Goal: Information Seeking & Learning: Learn about a topic

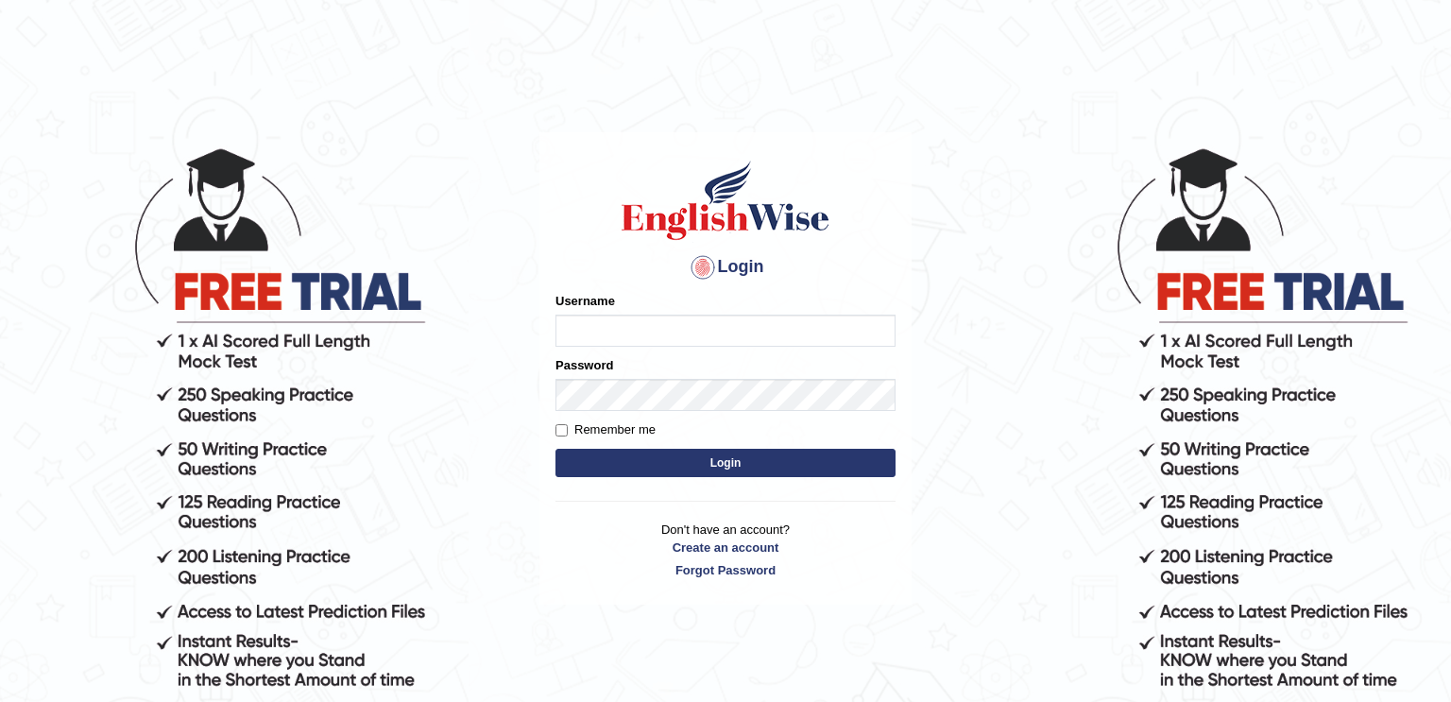
type input "razaislam"
click at [658, 456] on button "Login" at bounding box center [725, 463] width 340 height 28
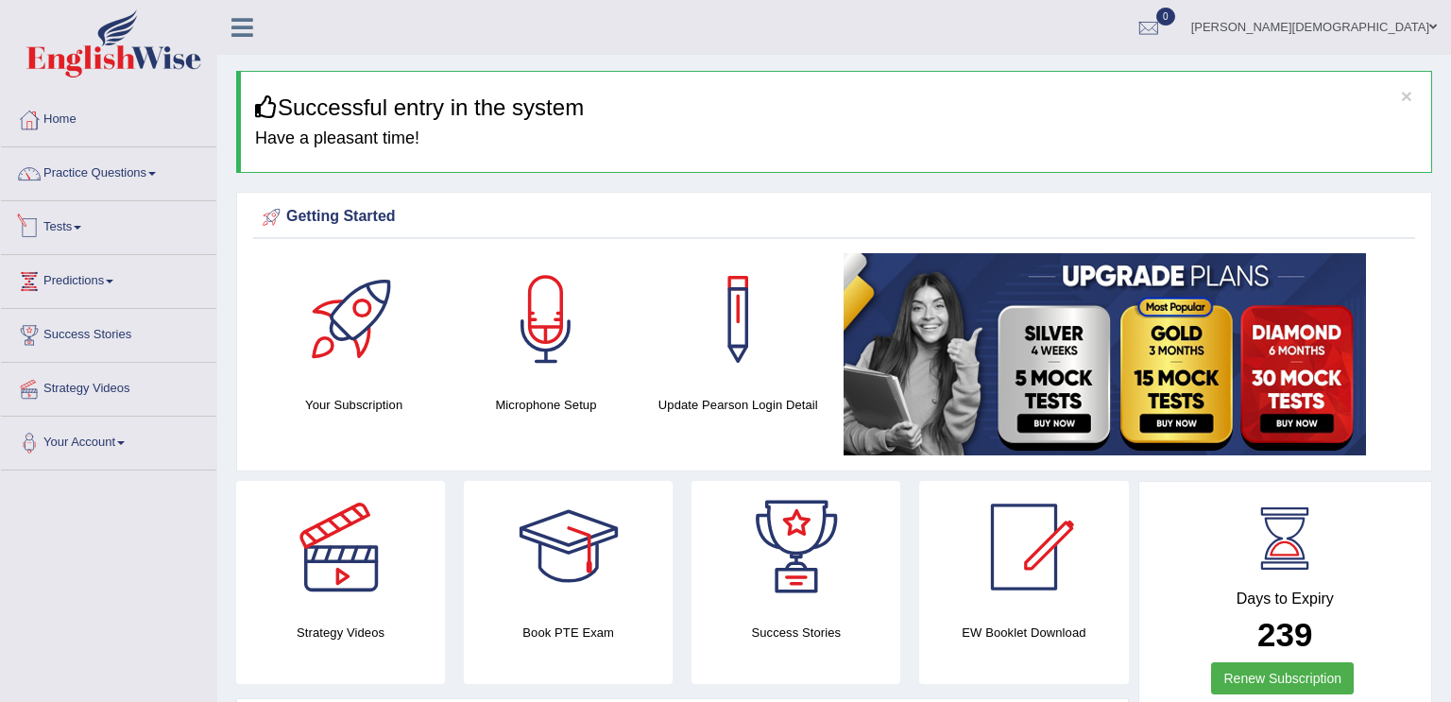
click at [211, 246] on link "Tests" at bounding box center [108, 224] width 215 height 47
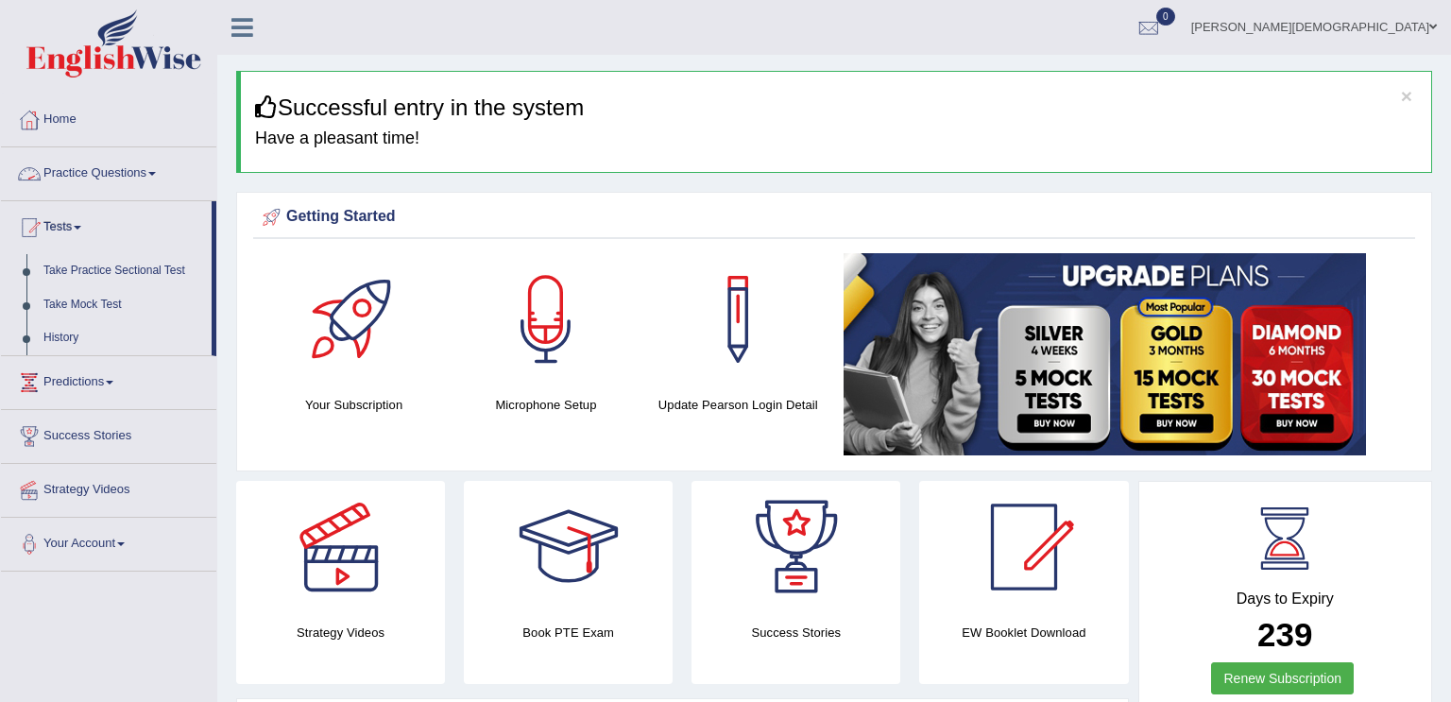
click at [150, 170] on link "Practice Questions" at bounding box center [108, 170] width 215 height 47
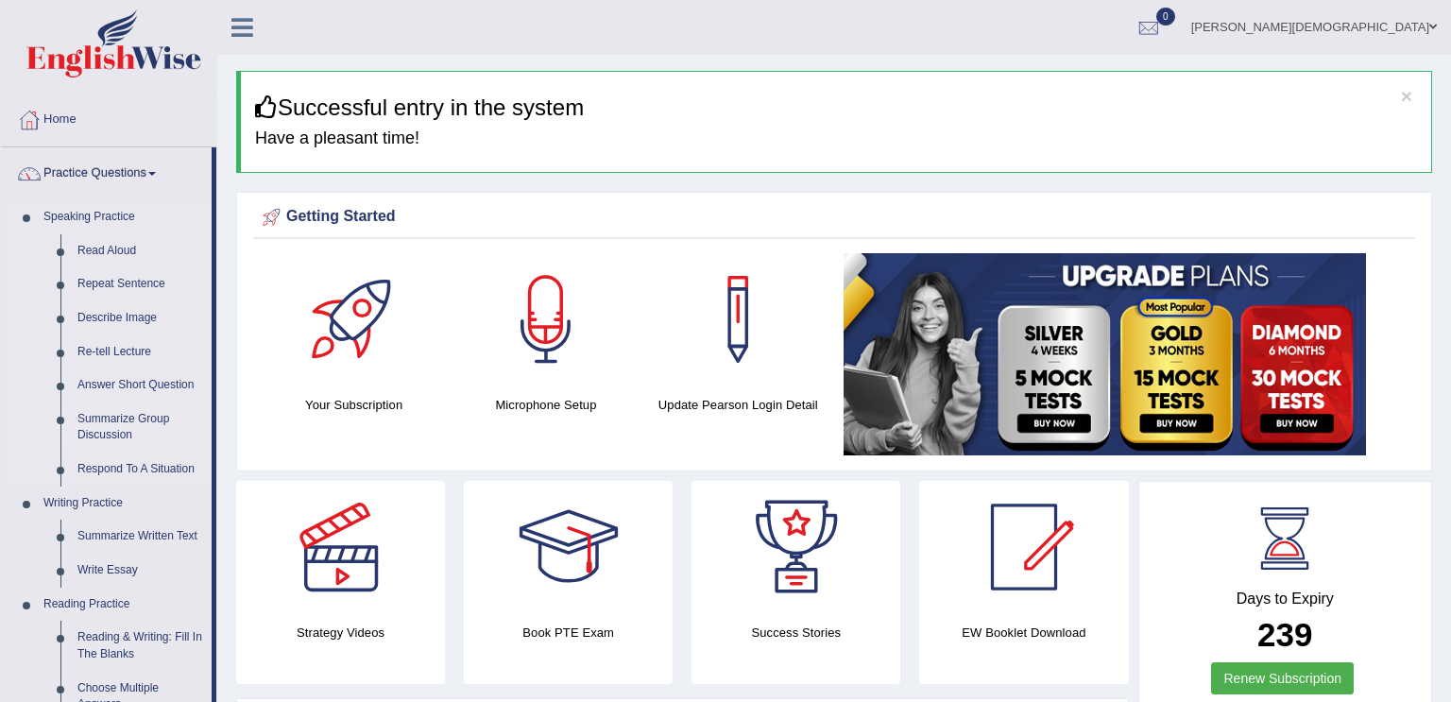
click at [122, 417] on link "Summarize Group Discussion" at bounding box center [140, 427] width 143 height 50
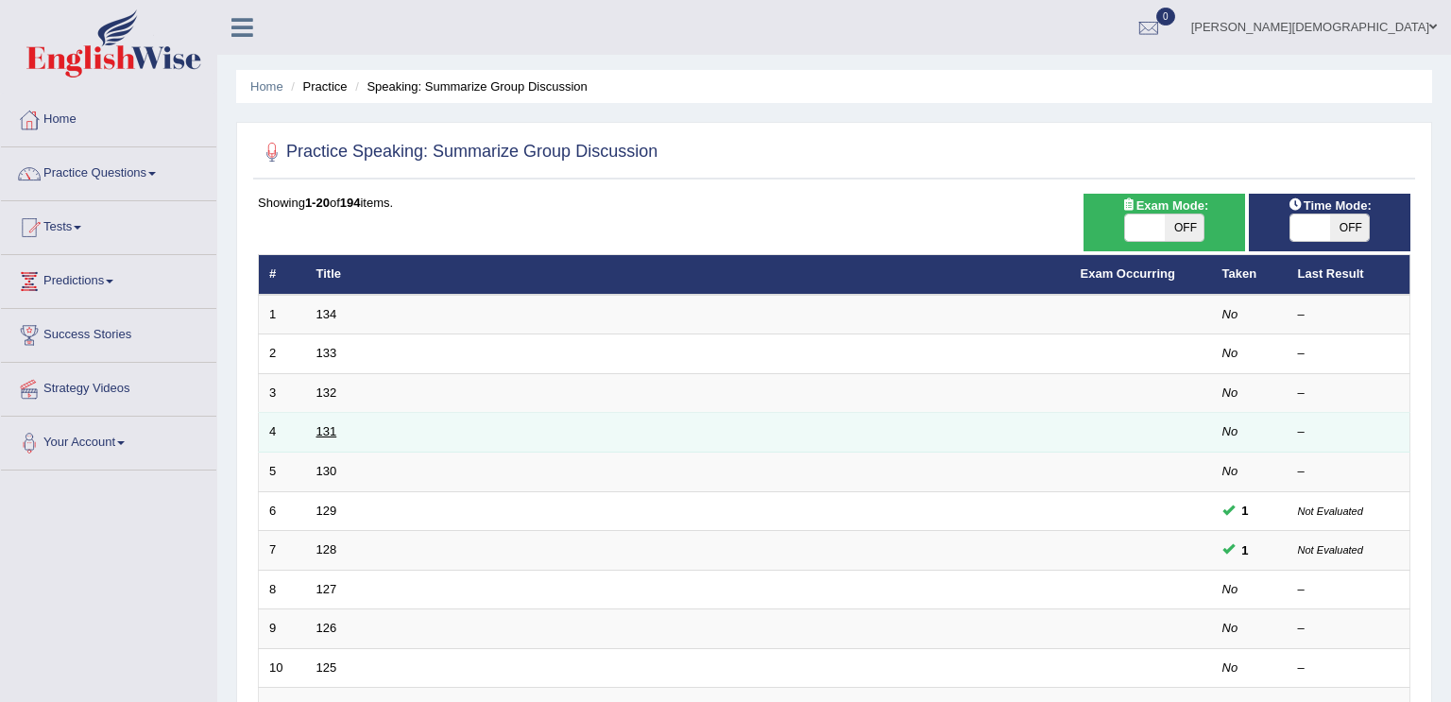
click at [333, 430] on link "131" at bounding box center [326, 431] width 21 height 14
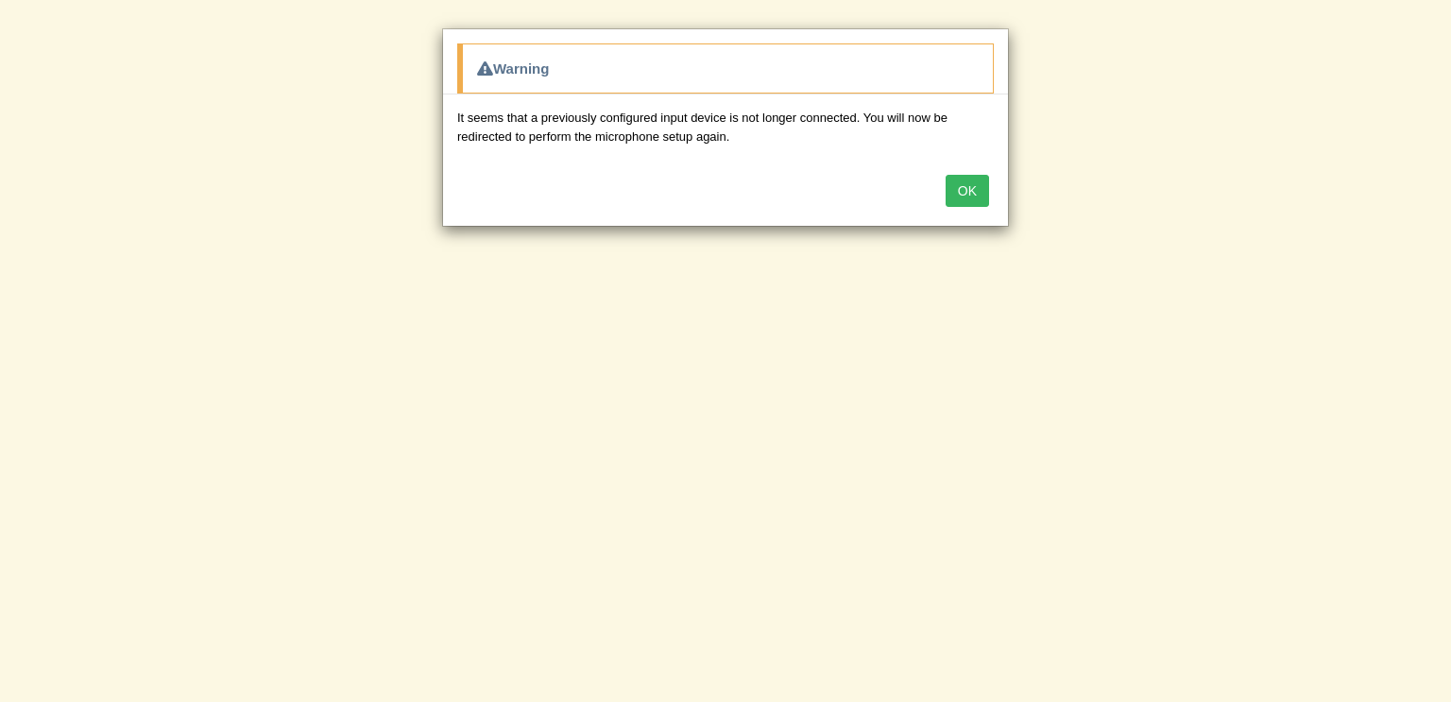
click at [970, 197] on button "OK" at bounding box center [966, 191] width 43 height 32
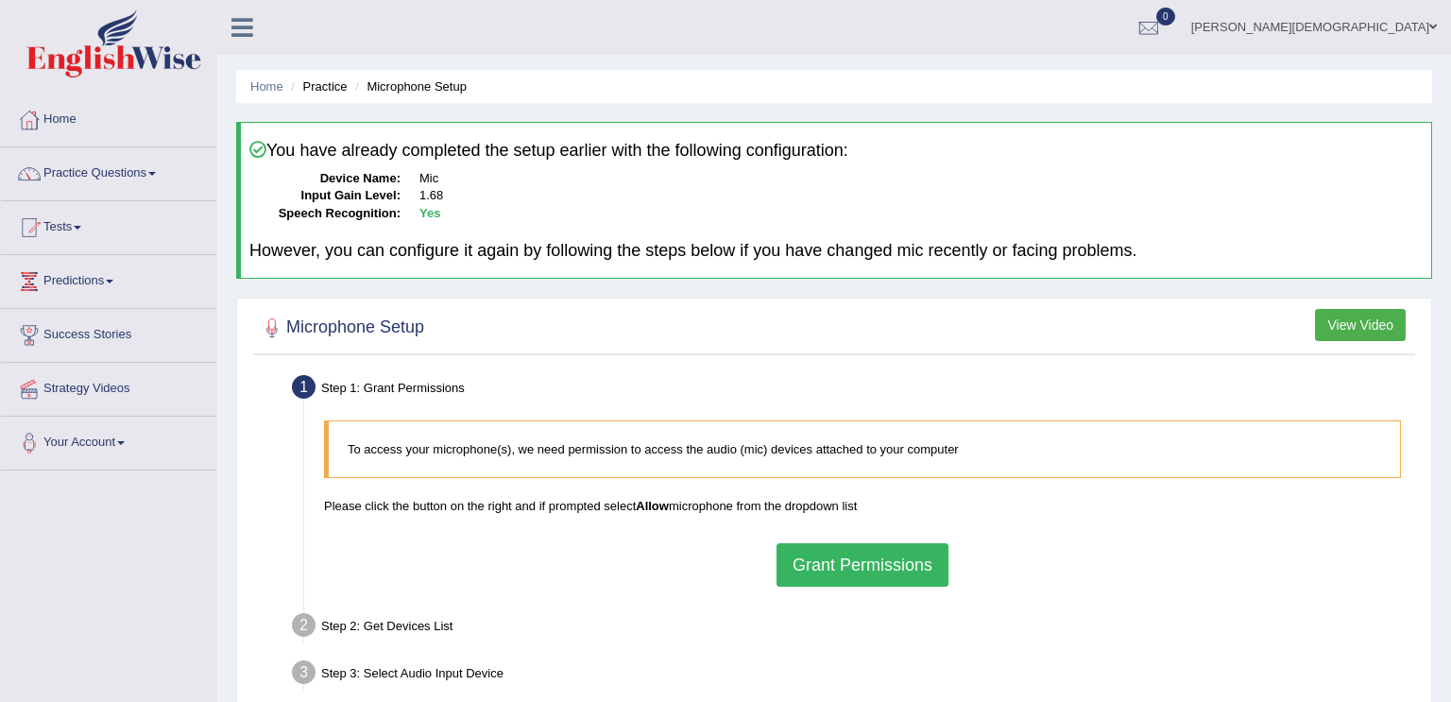
click at [865, 552] on button "Grant Permissions" at bounding box center [862, 564] width 172 height 43
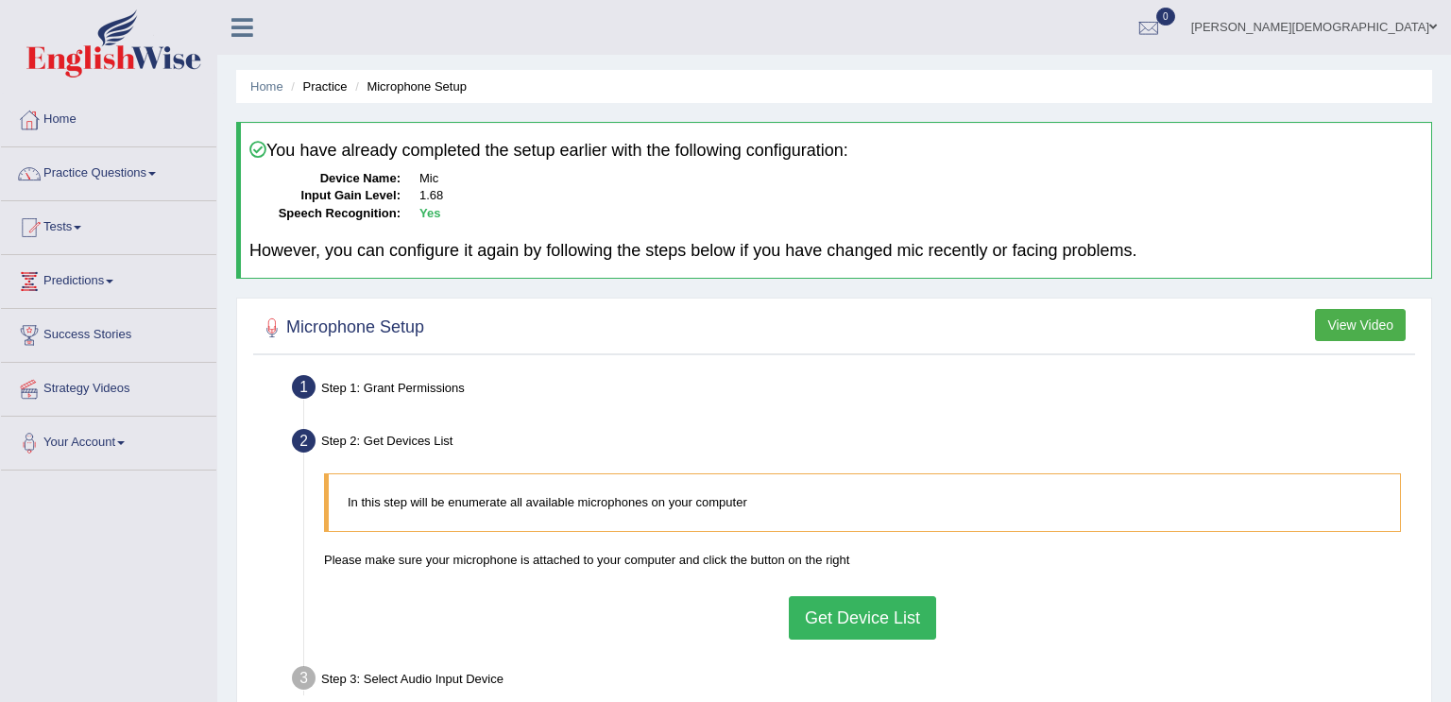
click at [841, 601] on button "Get Device List" at bounding box center [862, 617] width 147 height 43
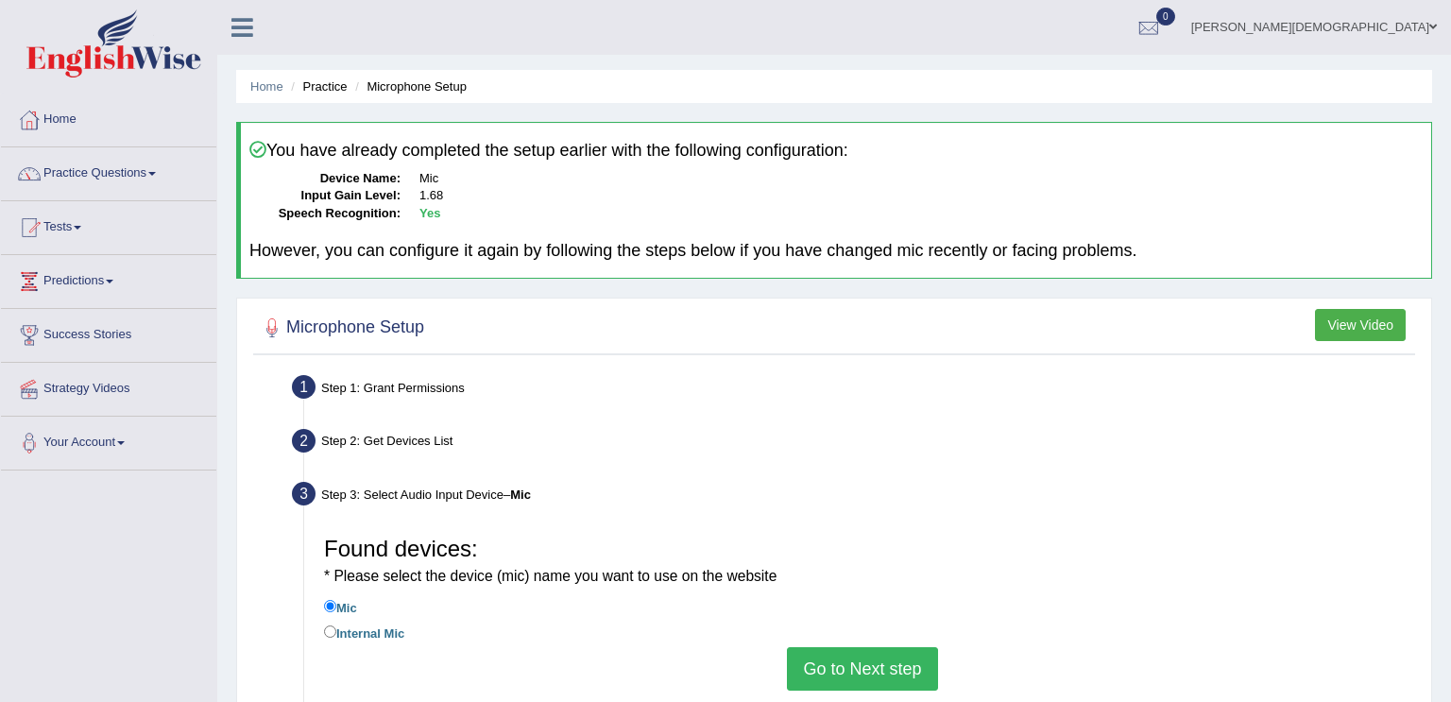
click at [844, 662] on button "Go to Next step" at bounding box center [862, 668] width 150 height 43
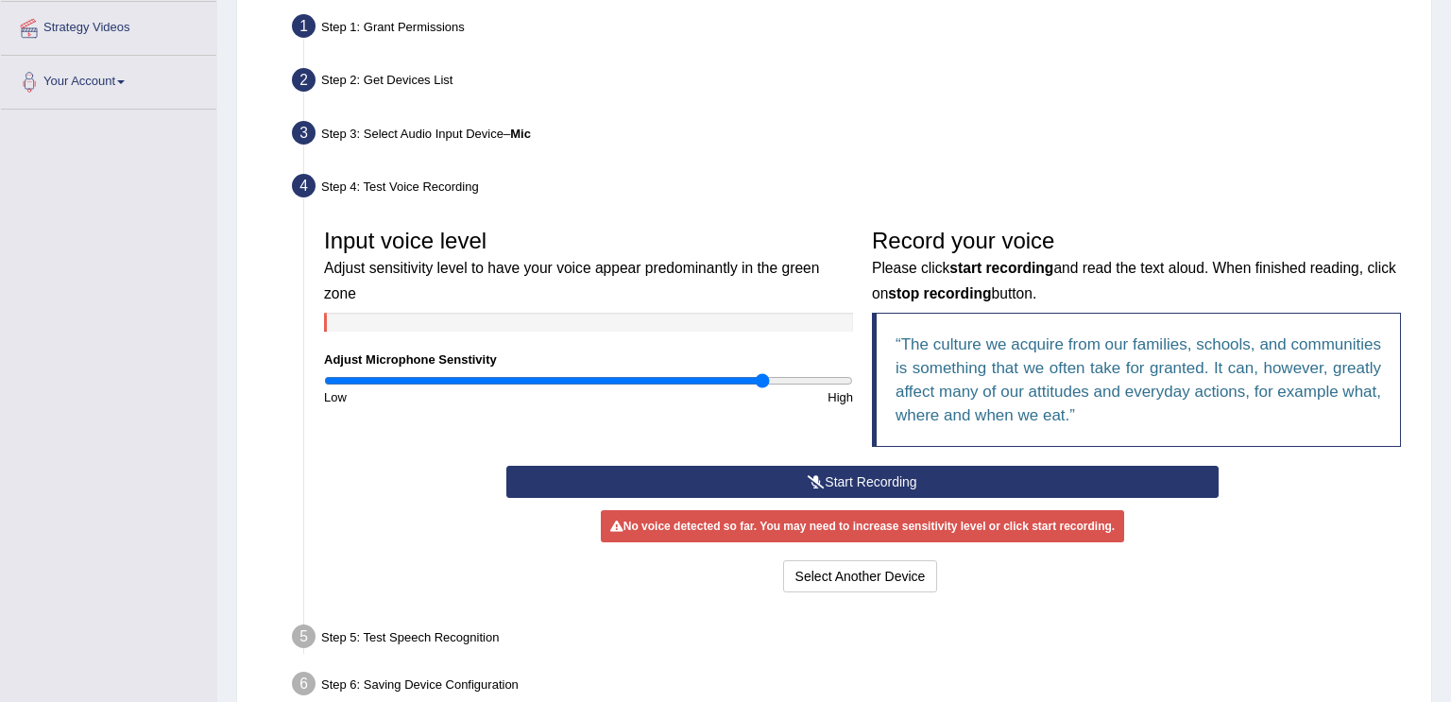
scroll to position [363, 0]
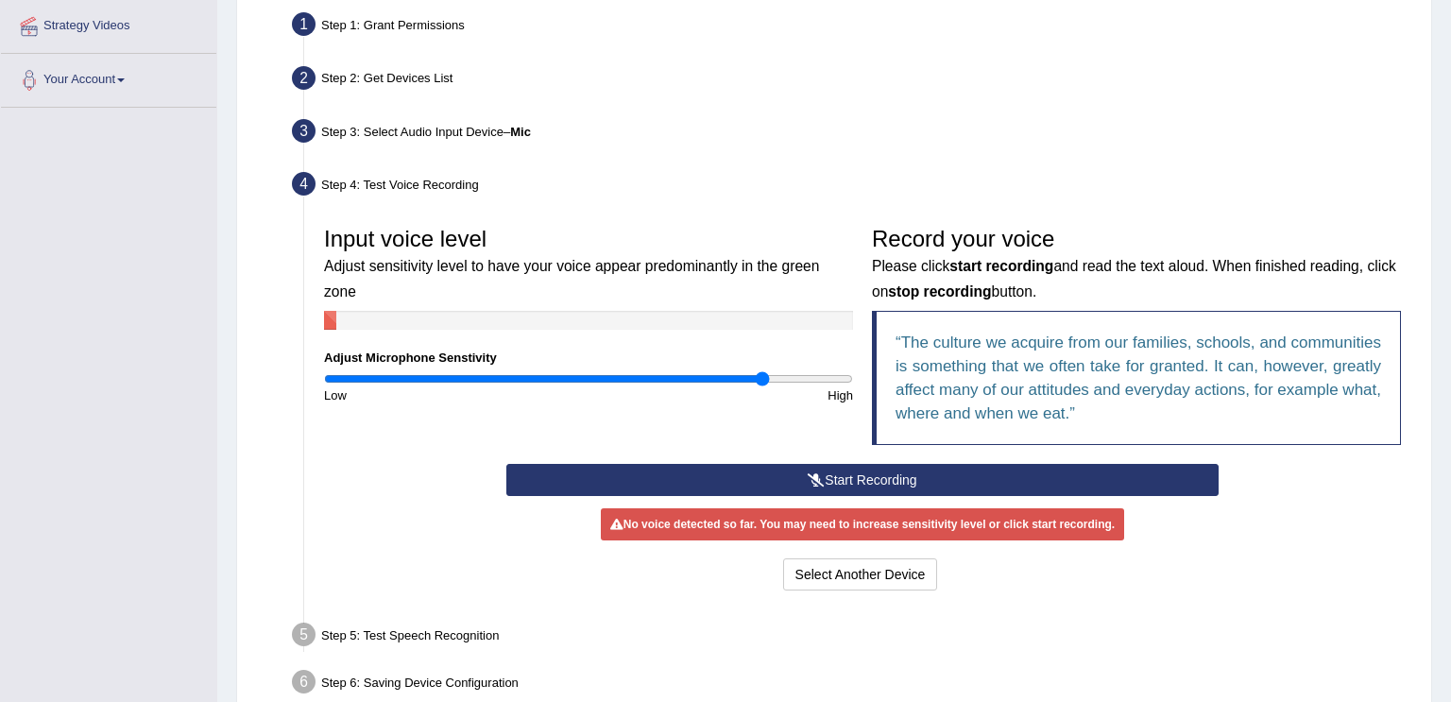
click at [1003, 485] on button "Start Recording" at bounding box center [861, 480] width 711 height 32
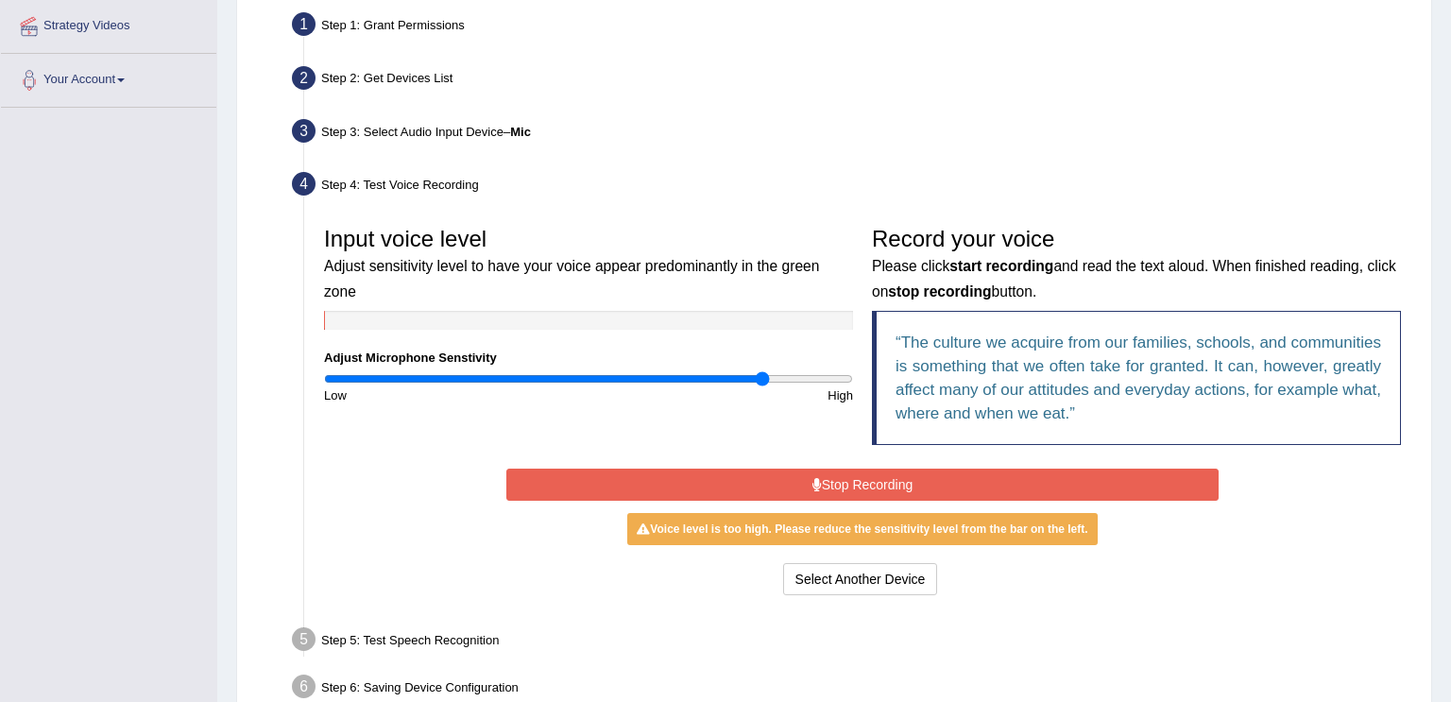
type input "0.98"
click at [582, 371] on input "range" at bounding box center [588, 378] width 529 height 15
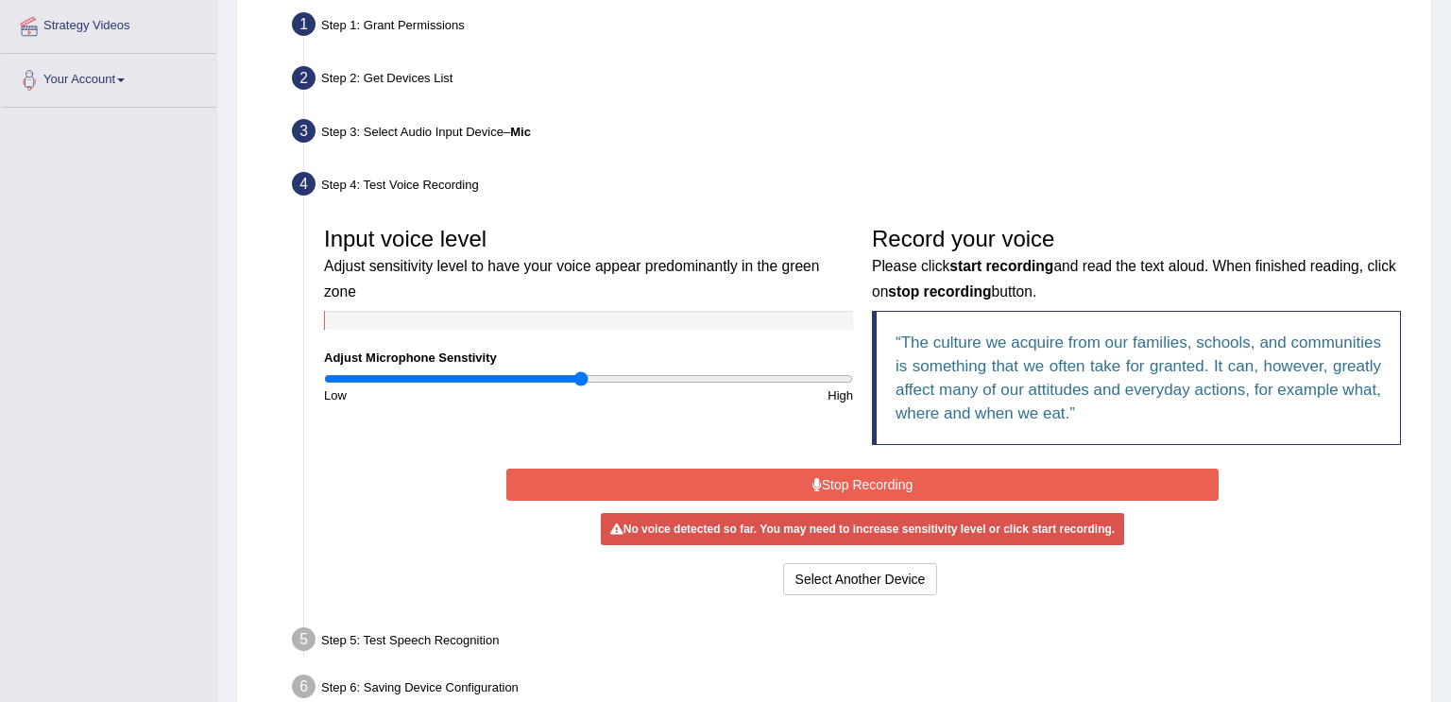
click at [728, 482] on button "Stop Recording" at bounding box center [861, 484] width 711 height 32
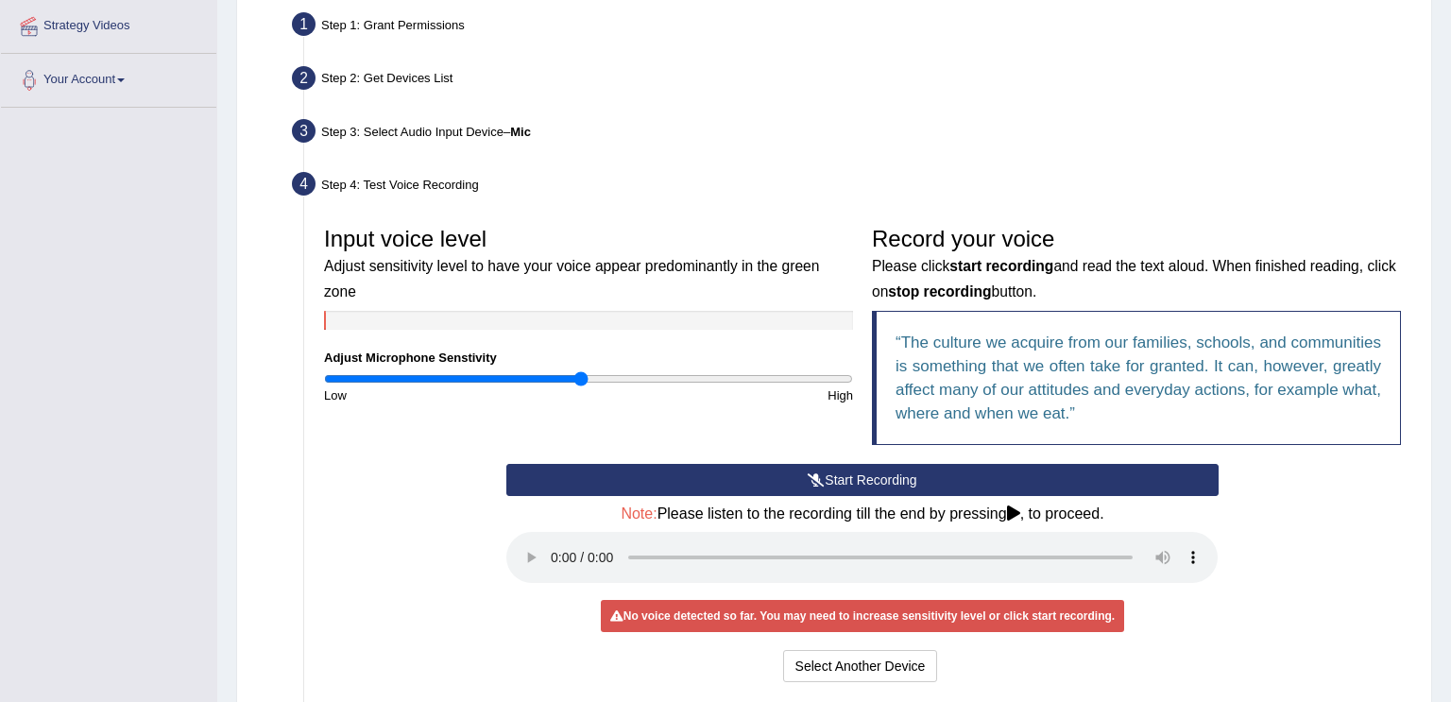
click at [826, 474] on button "Start Recording" at bounding box center [861, 480] width 711 height 32
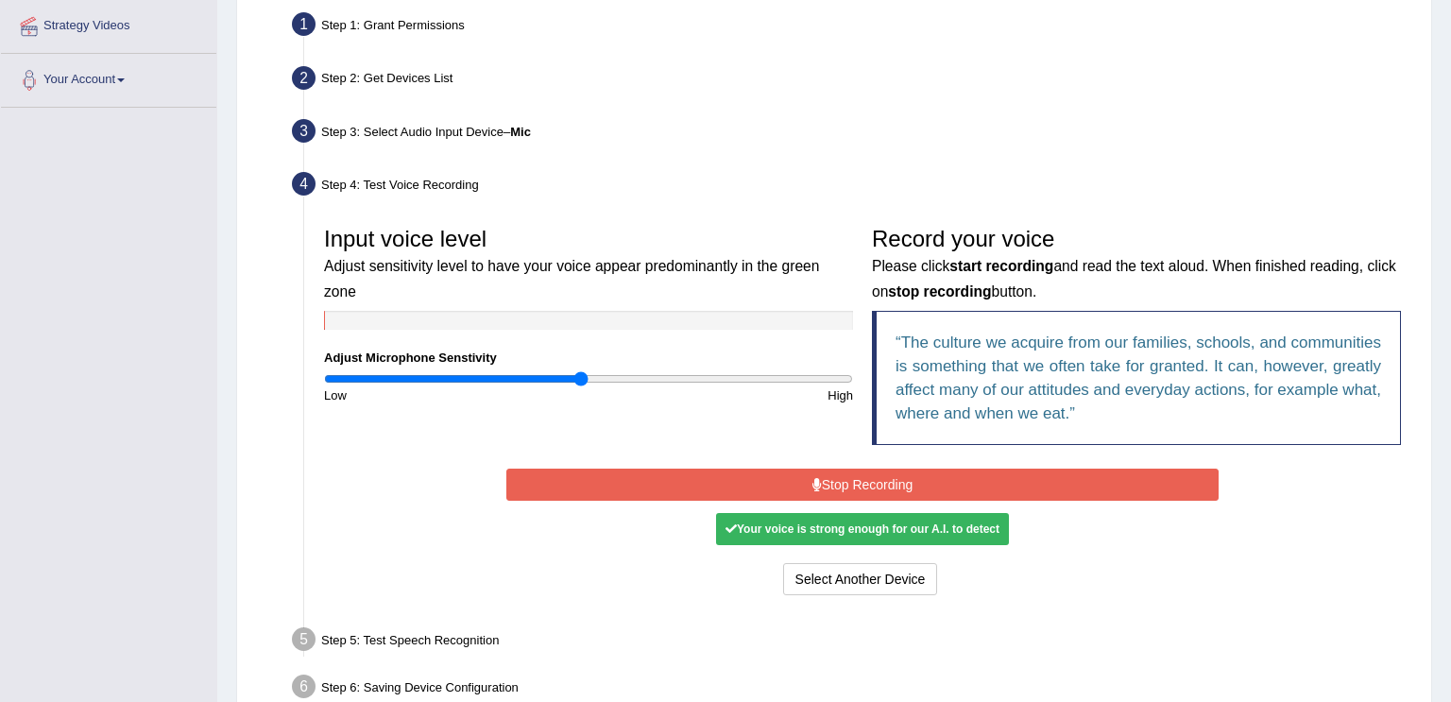
click at [803, 480] on button "Stop Recording" at bounding box center [861, 484] width 711 height 32
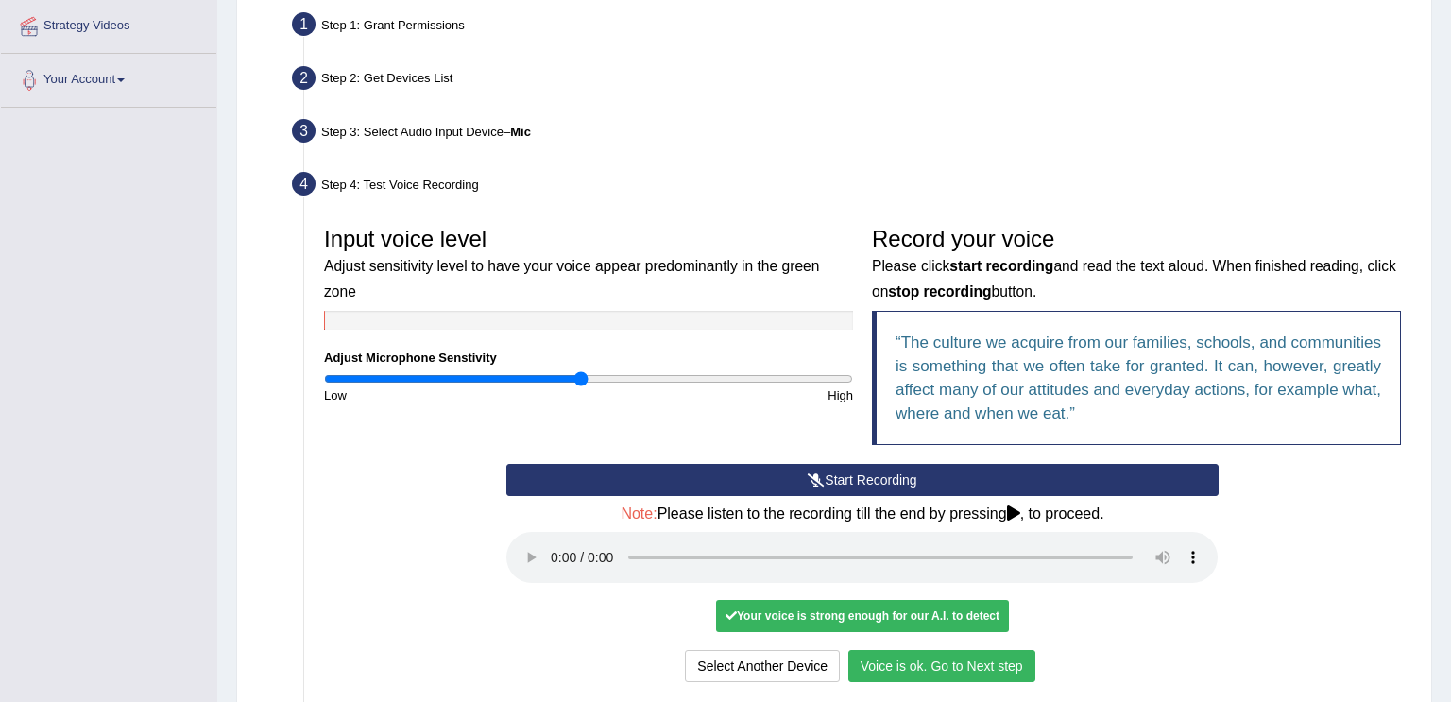
click at [936, 664] on button "Voice is ok. Go to Next step" at bounding box center [941, 666] width 187 height 32
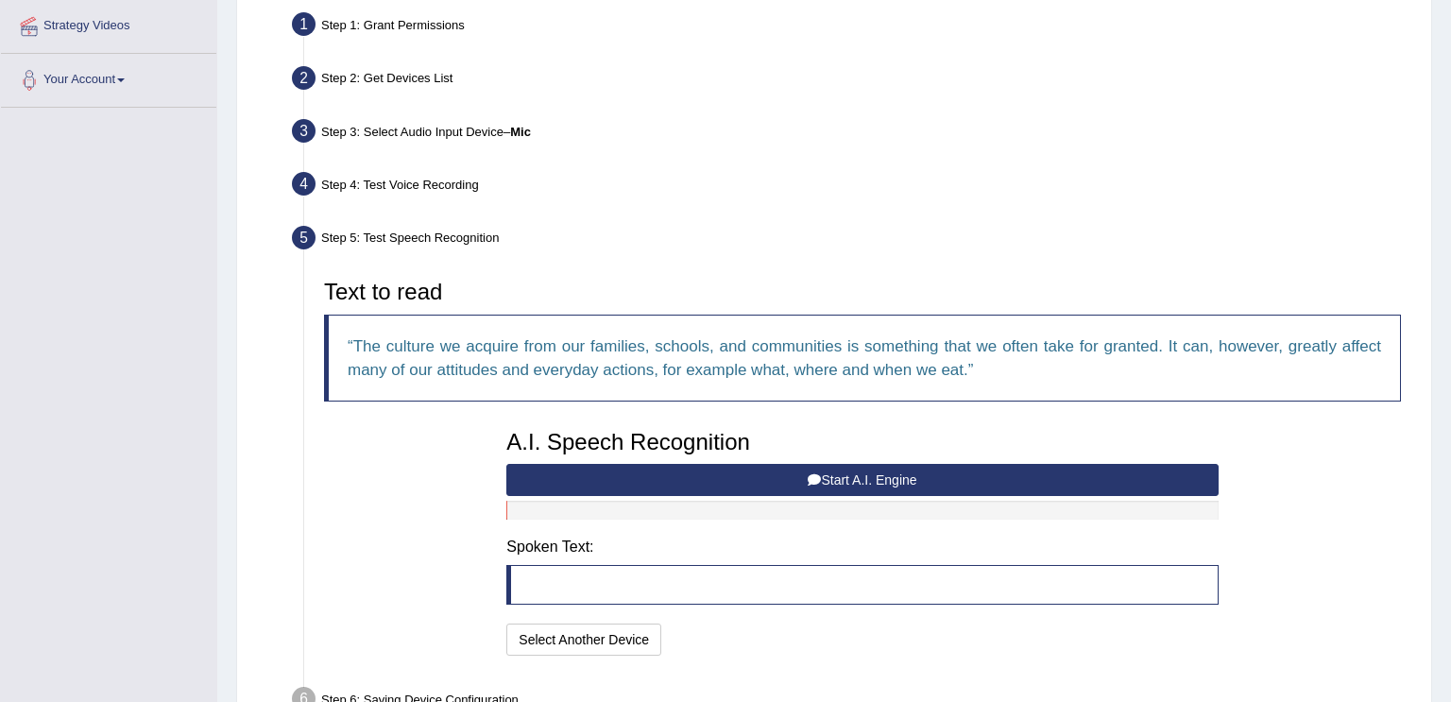
click at [883, 477] on button "Start A.I. Engine" at bounding box center [861, 480] width 711 height 32
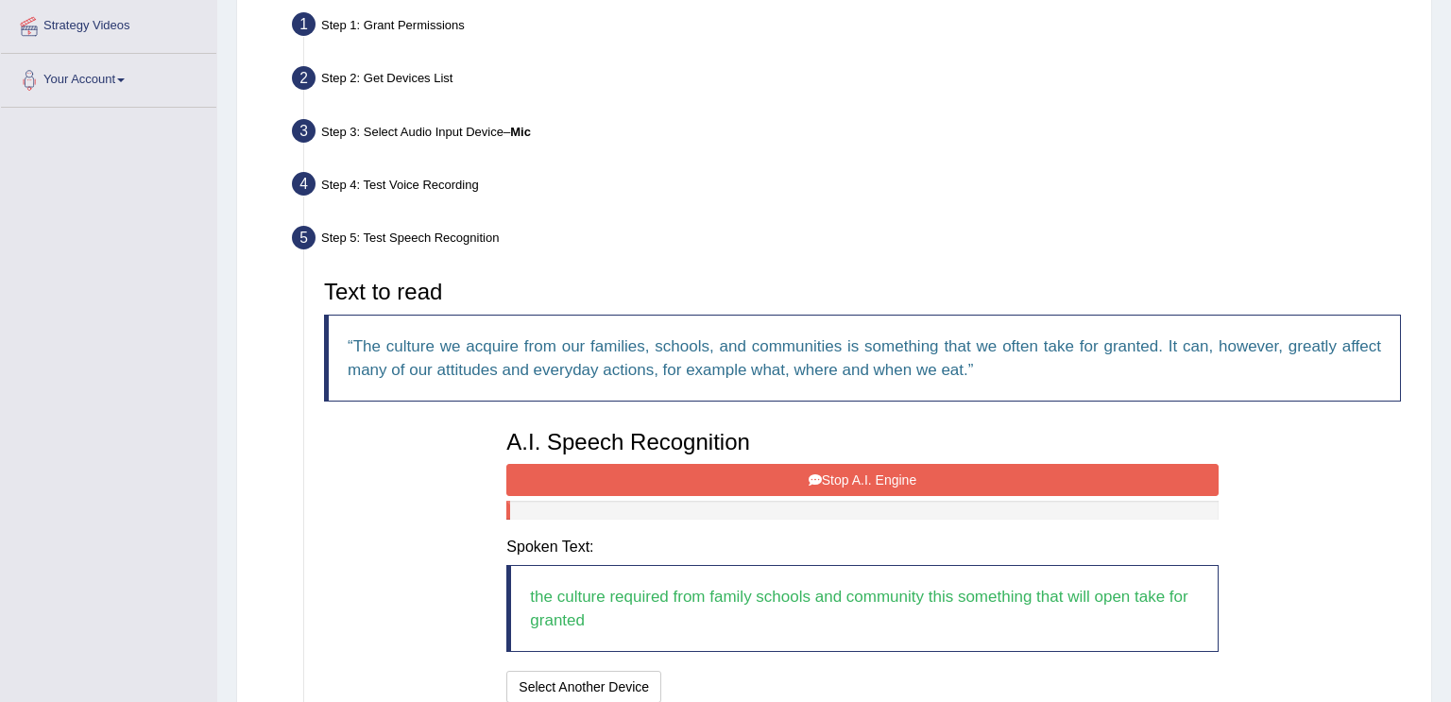
click at [735, 481] on button "Stop A.I. Engine" at bounding box center [861, 480] width 711 height 32
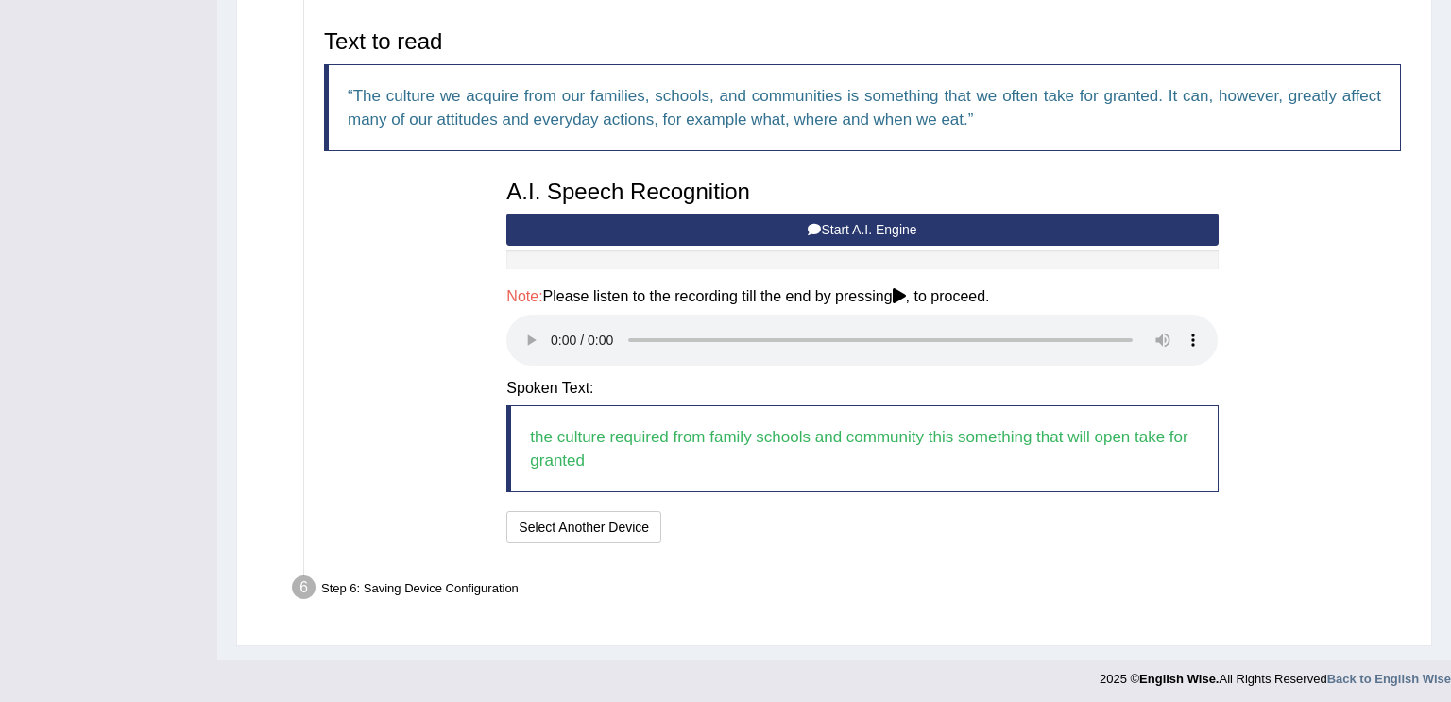
scroll to position [616, 0]
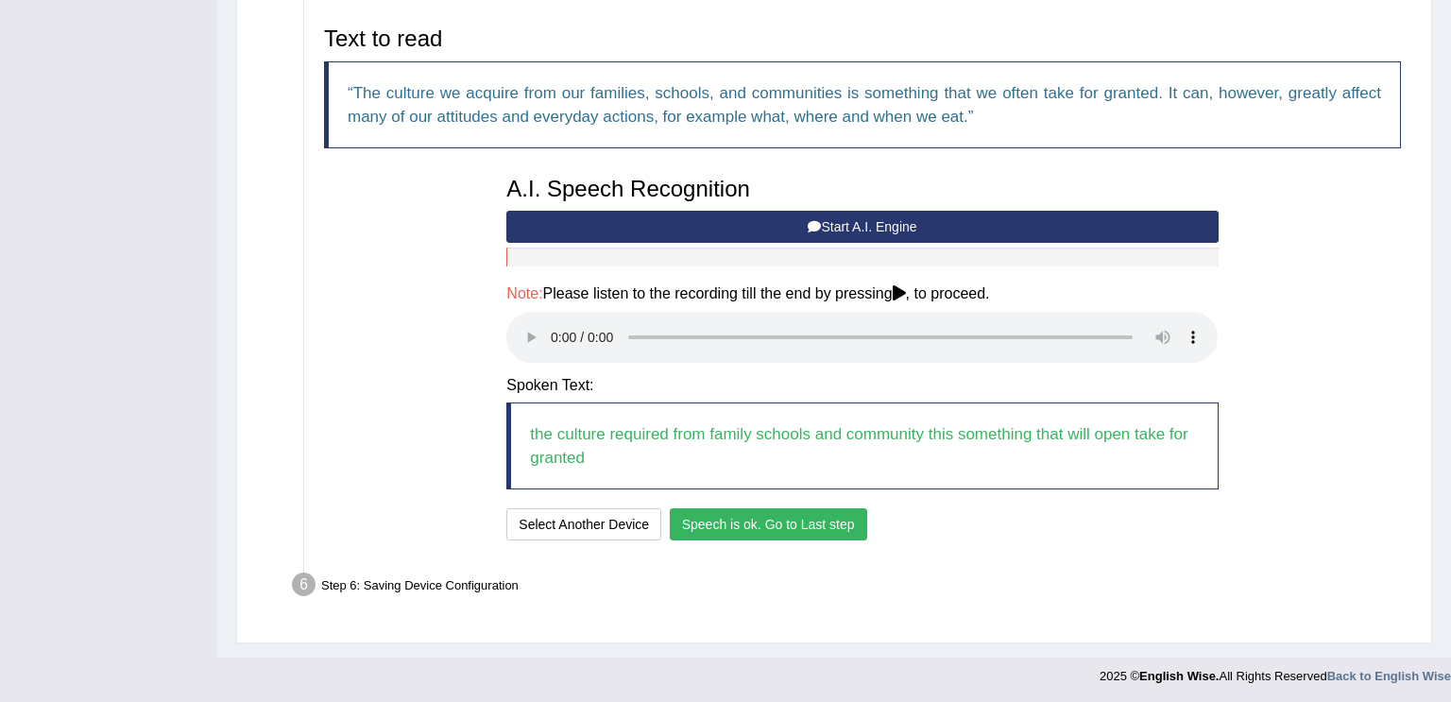
click at [799, 518] on button "Speech is ok. Go to Last step" at bounding box center [768, 524] width 197 height 32
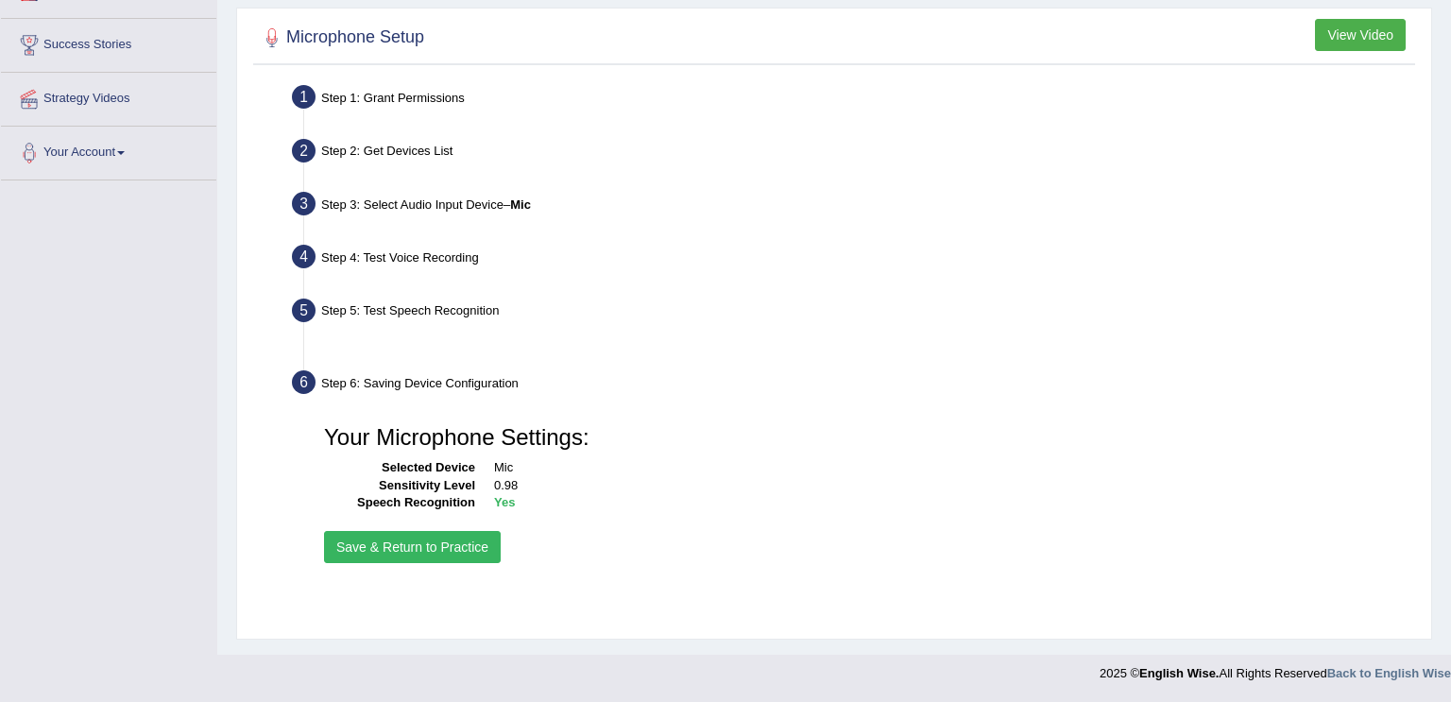
scroll to position [290, 0]
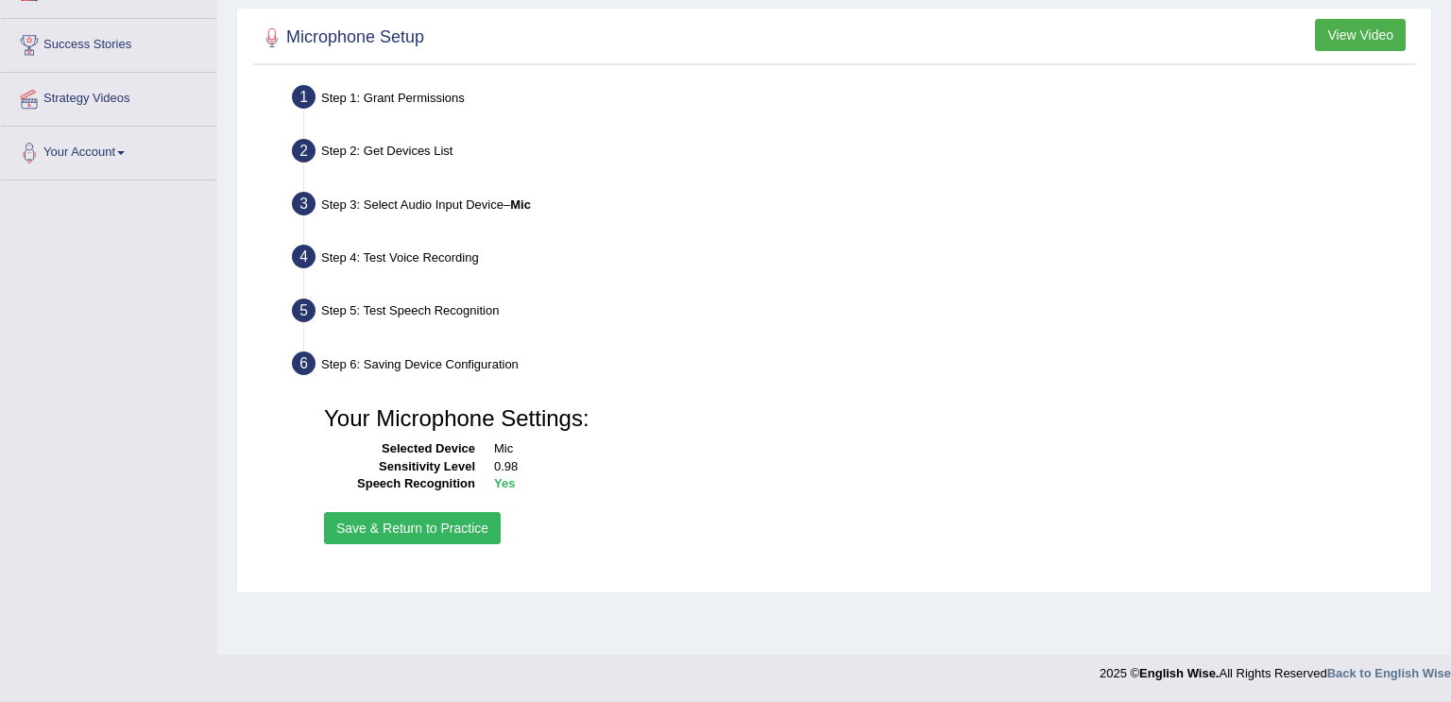
click at [410, 517] on button "Save & Return to Practice" at bounding box center [412, 528] width 177 height 32
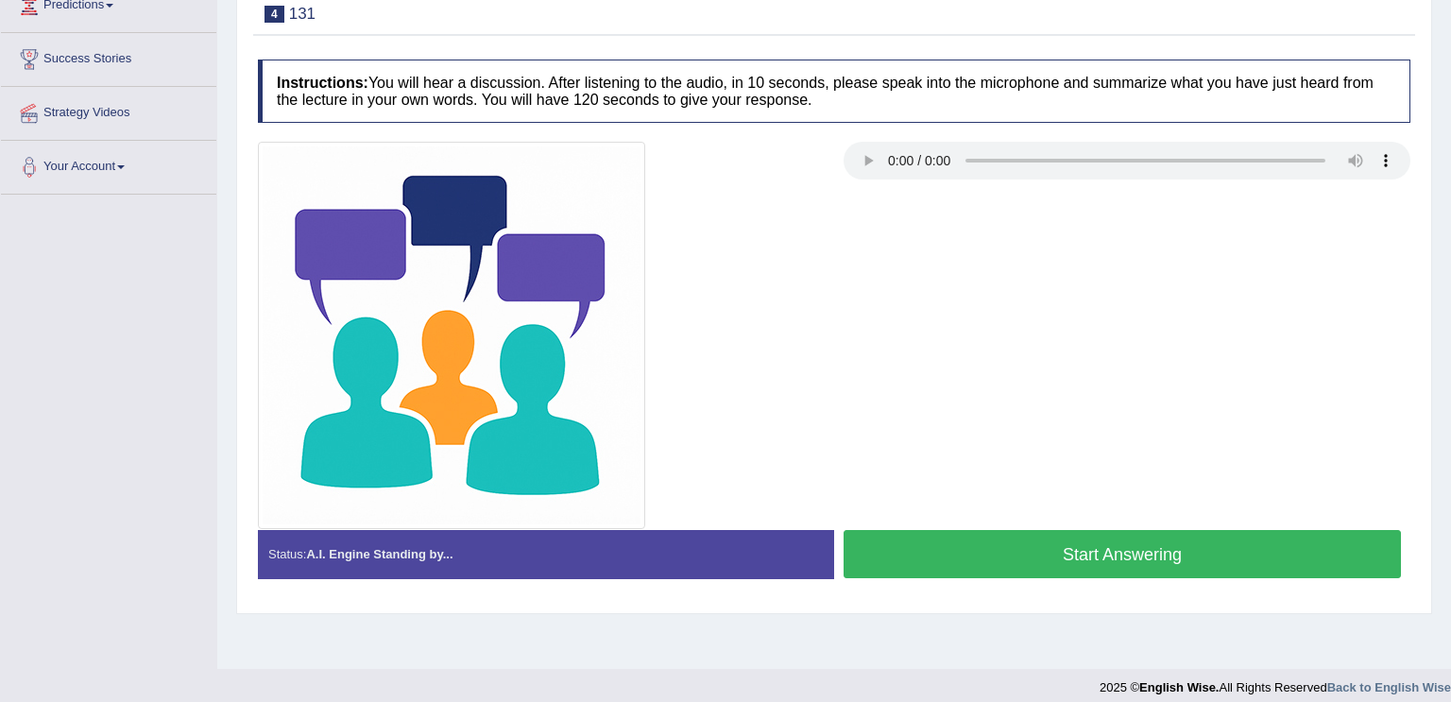
scroll to position [290, 0]
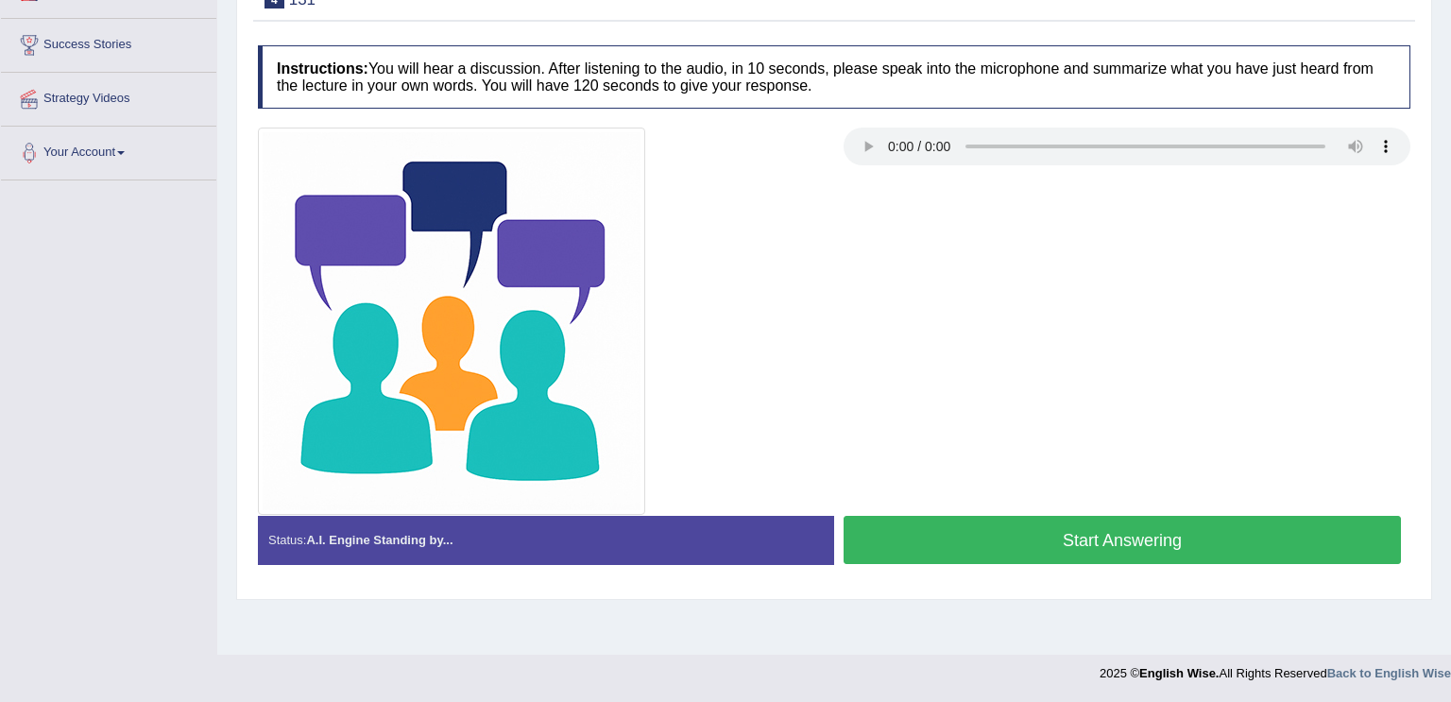
click at [1224, 527] on button "Start Answering" at bounding box center [1121, 540] width 557 height 48
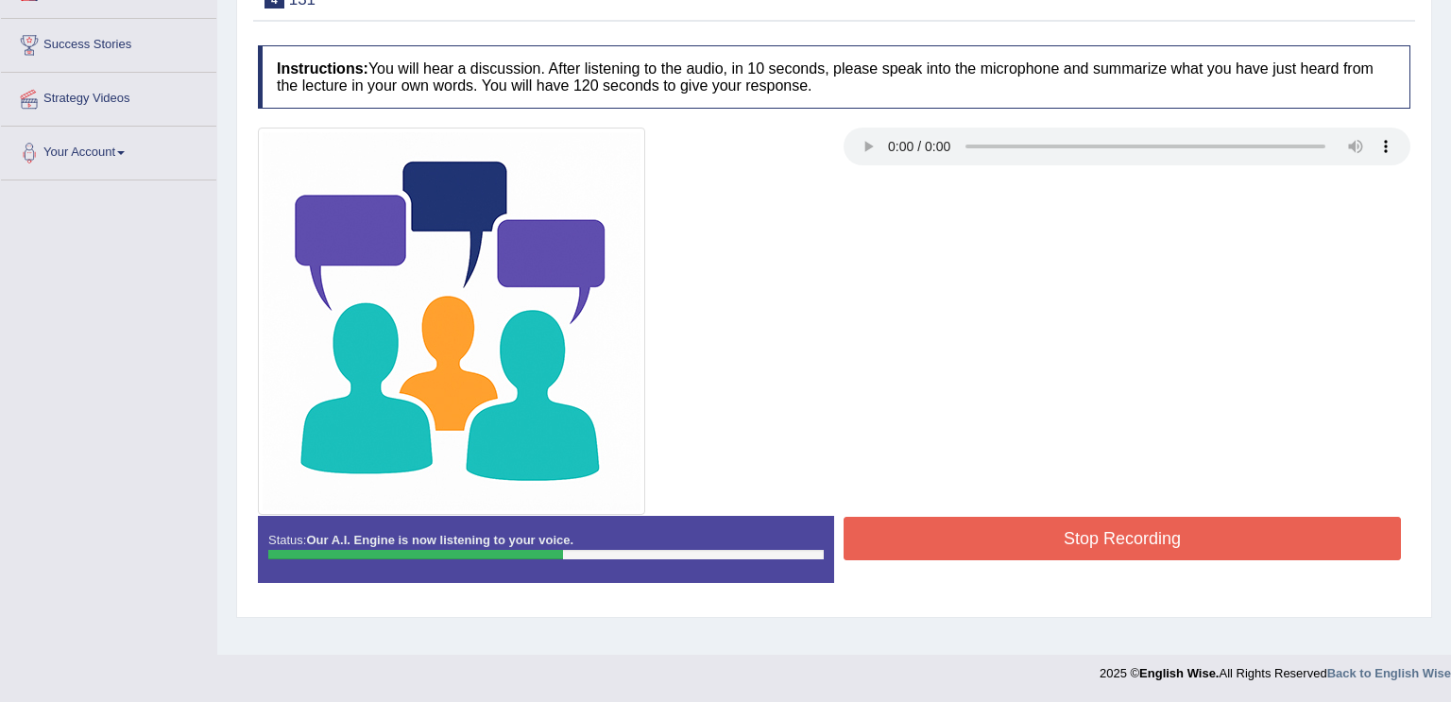
click at [1224, 527] on button "Stop Recording" at bounding box center [1121, 538] width 557 height 43
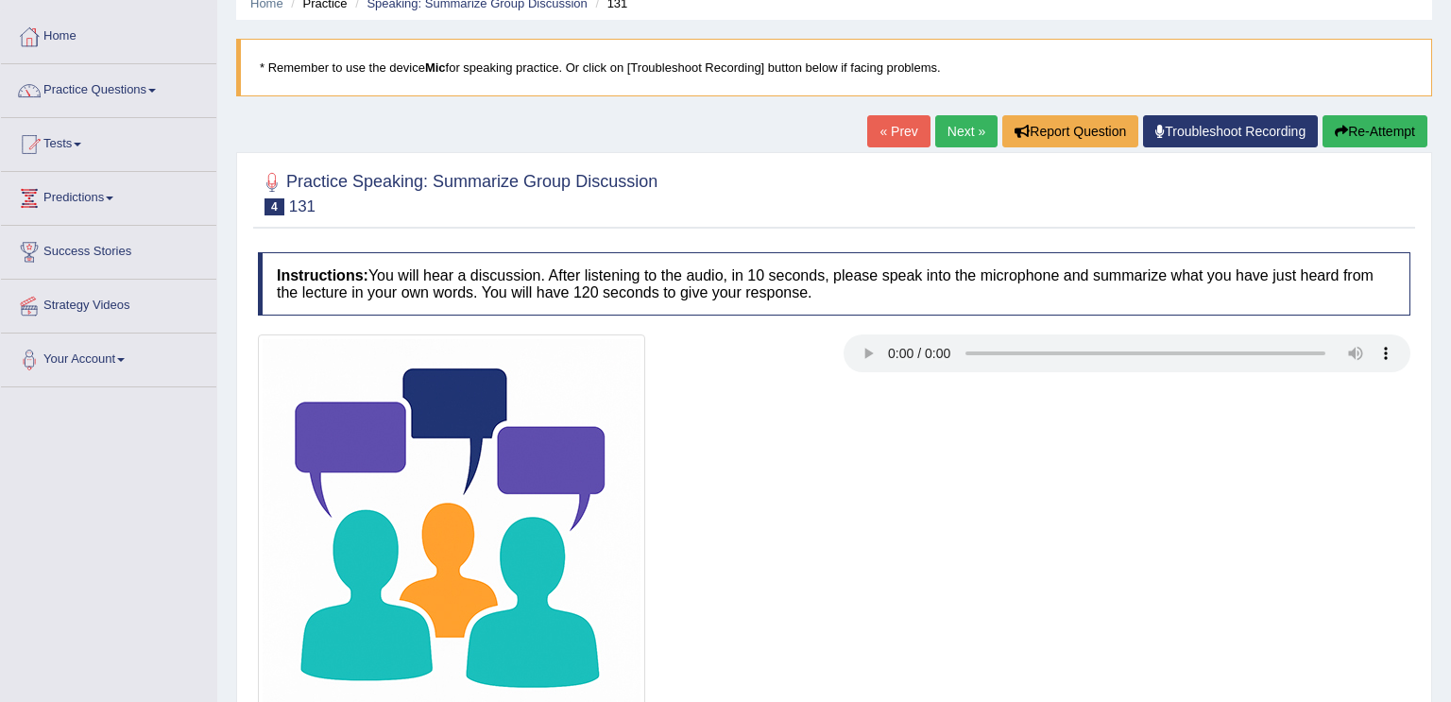
scroll to position [0, 0]
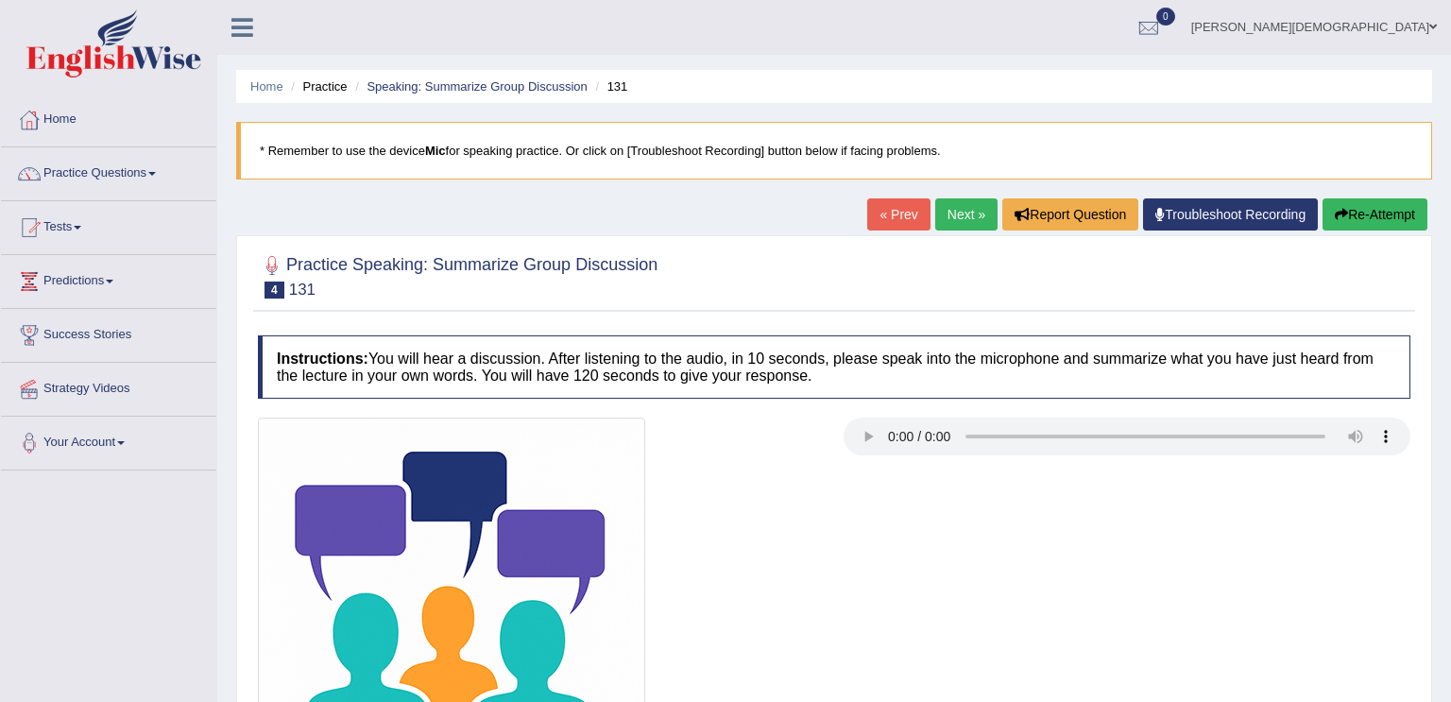
click at [953, 217] on link "Next »" at bounding box center [966, 214] width 62 height 32
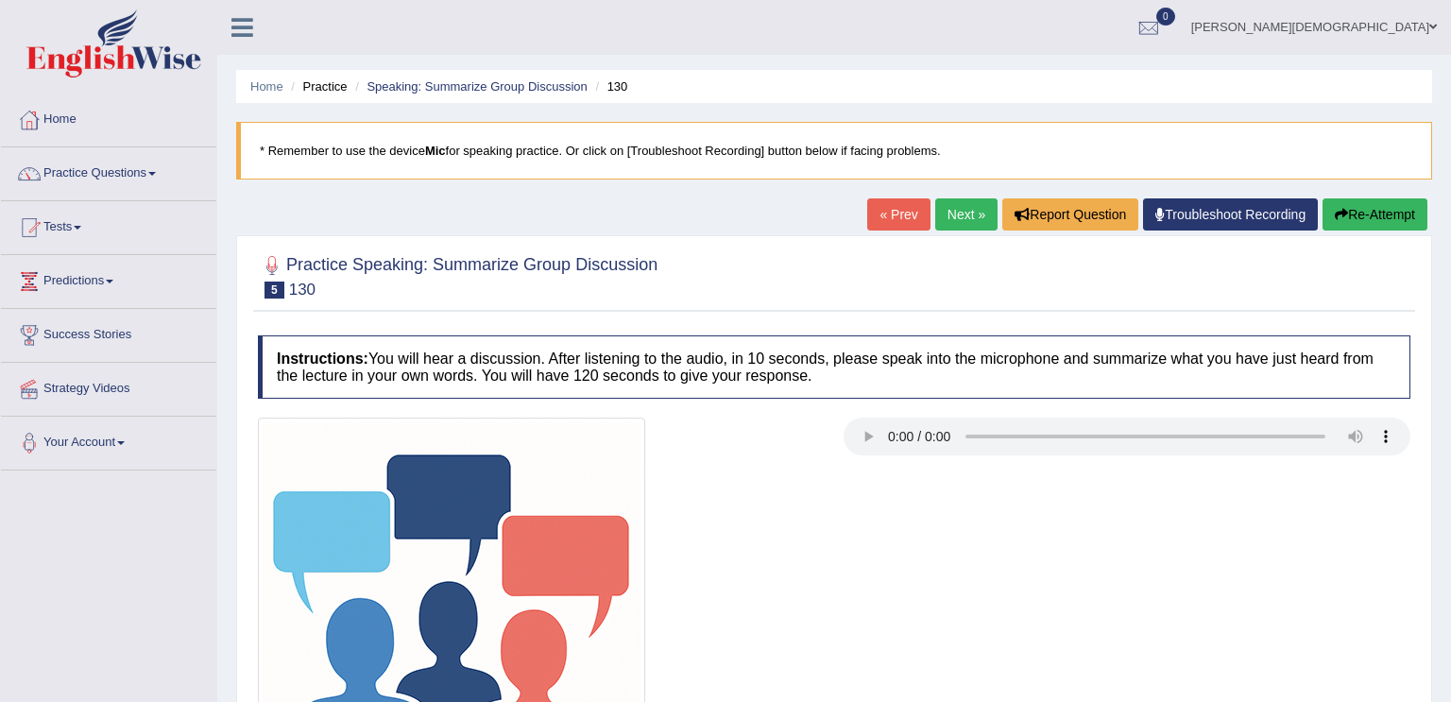
click at [963, 208] on link "Next »" at bounding box center [966, 214] width 62 height 32
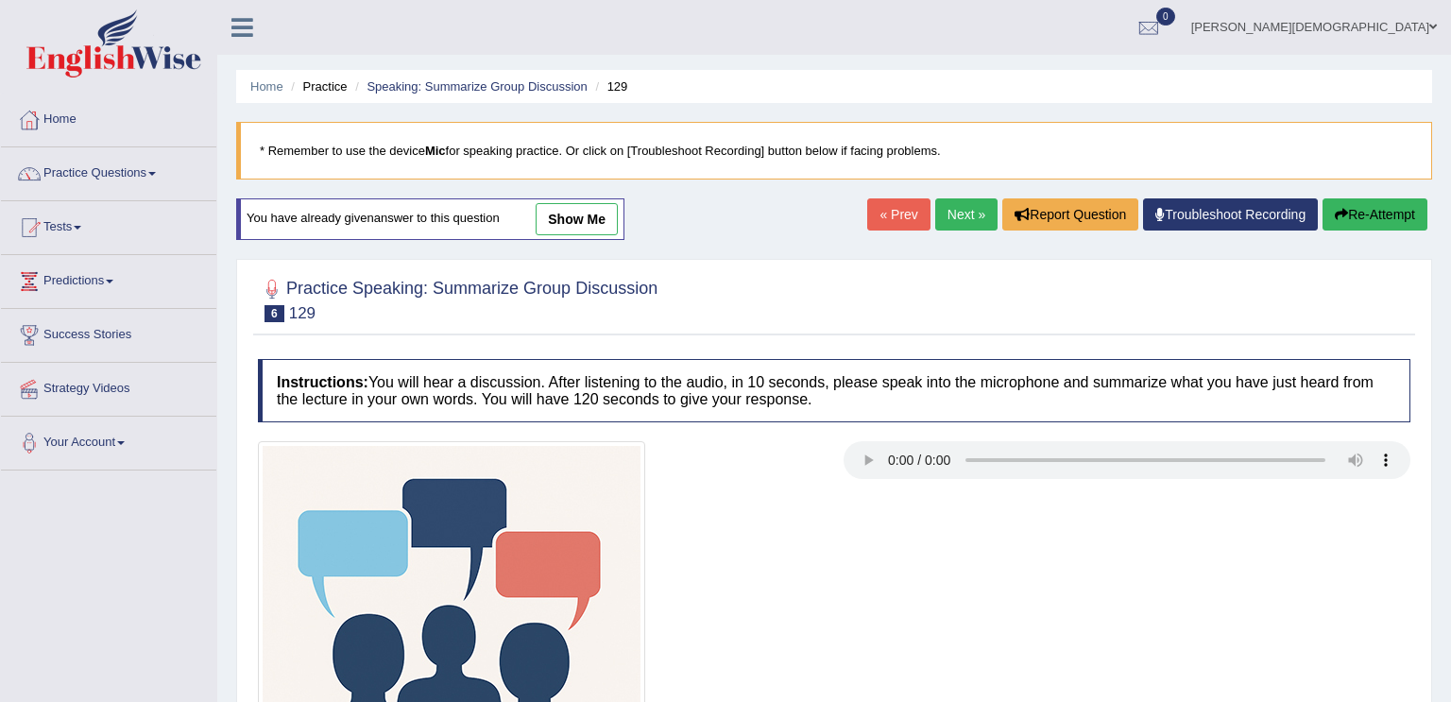
click at [974, 215] on link "Next »" at bounding box center [966, 214] width 62 height 32
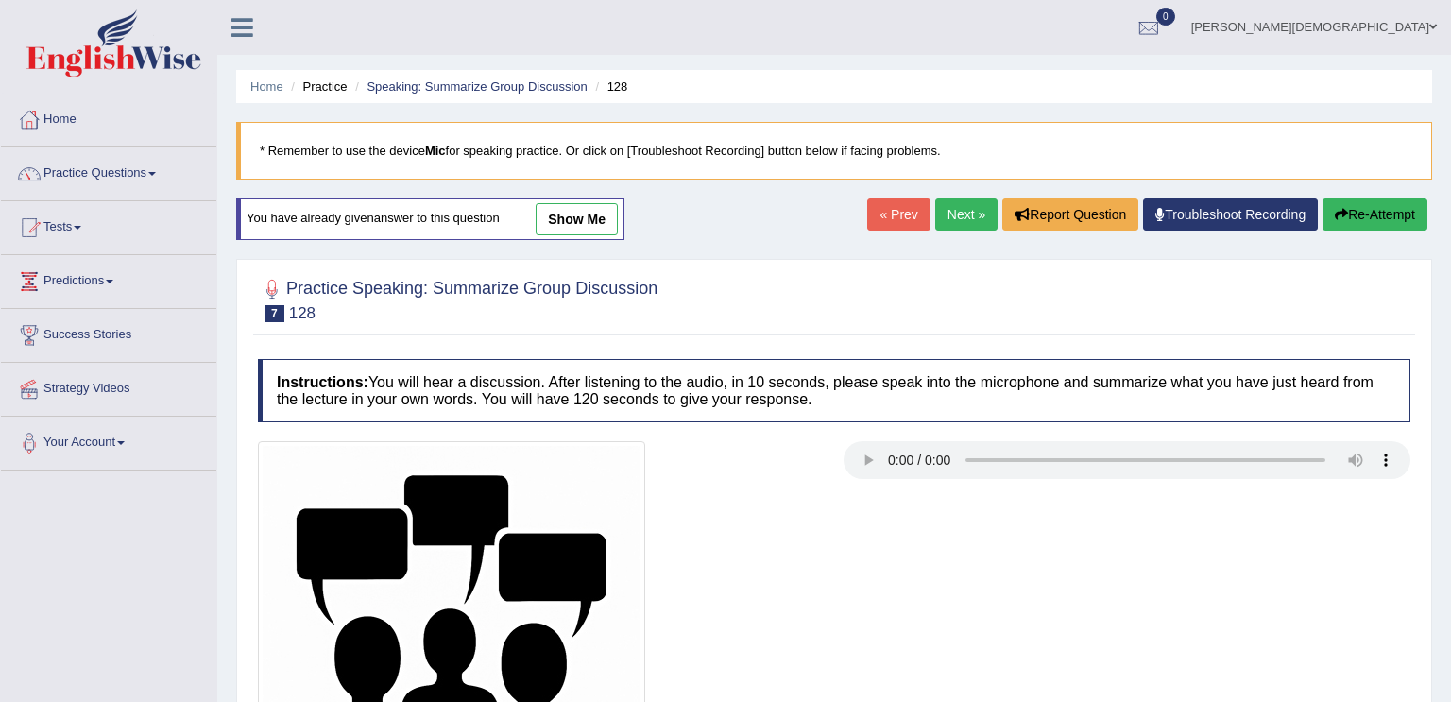
click at [971, 222] on link "Next »" at bounding box center [966, 214] width 62 height 32
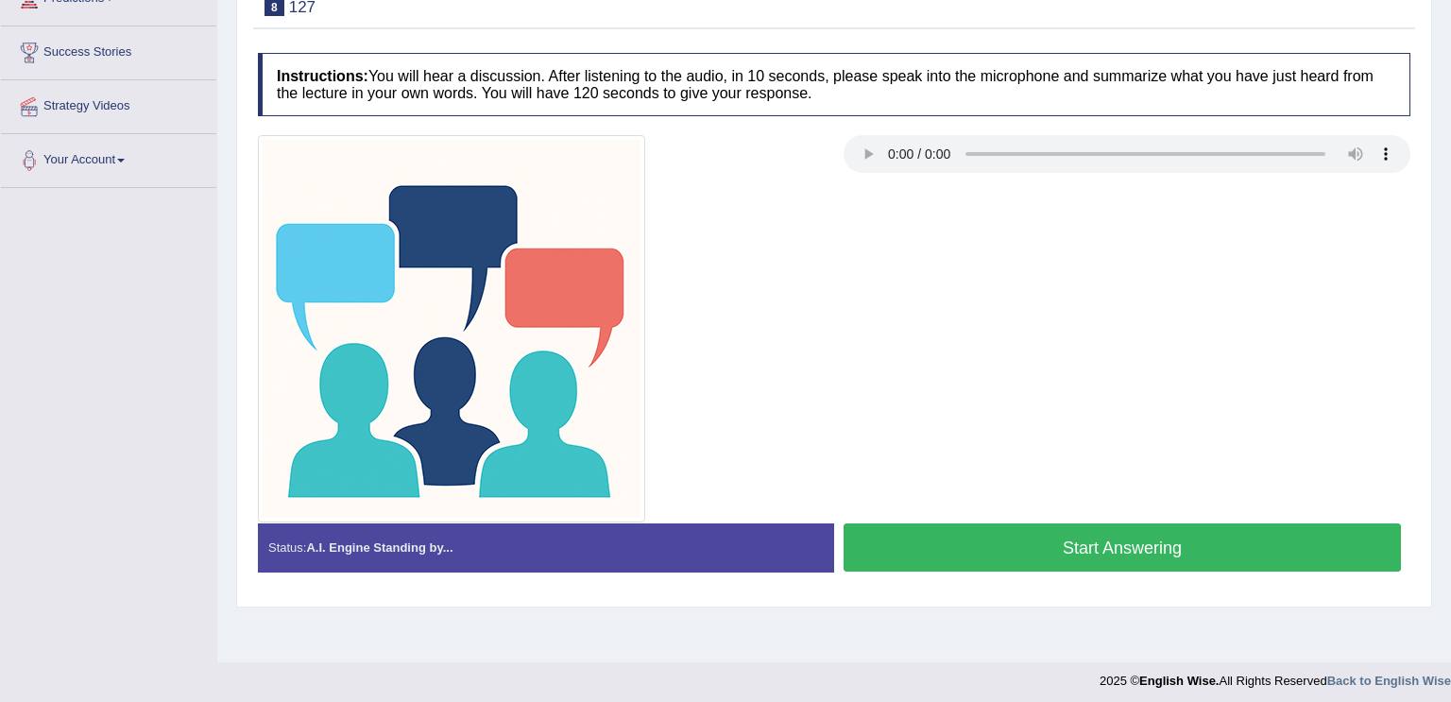
scroll to position [290, 0]
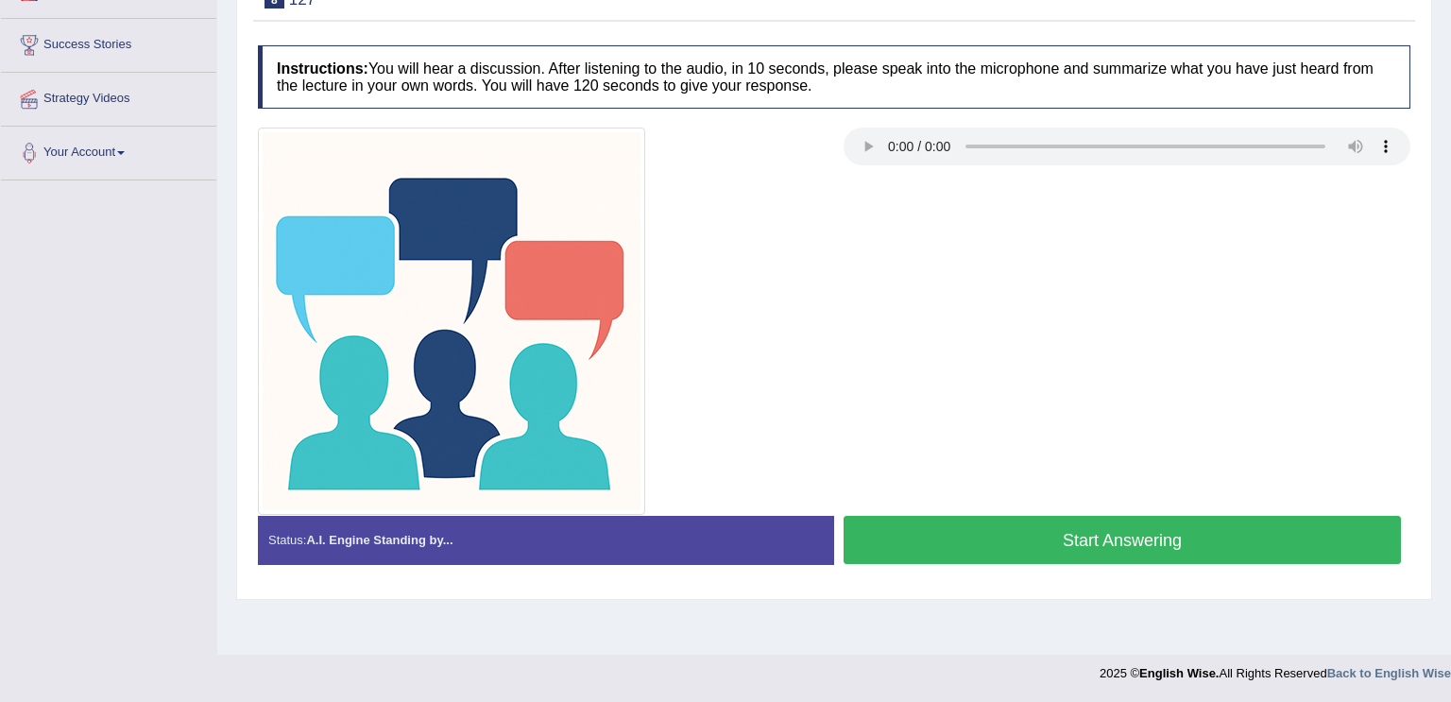
click at [1202, 538] on button "Start Answering" at bounding box center [1121, 540] width 557 height 48
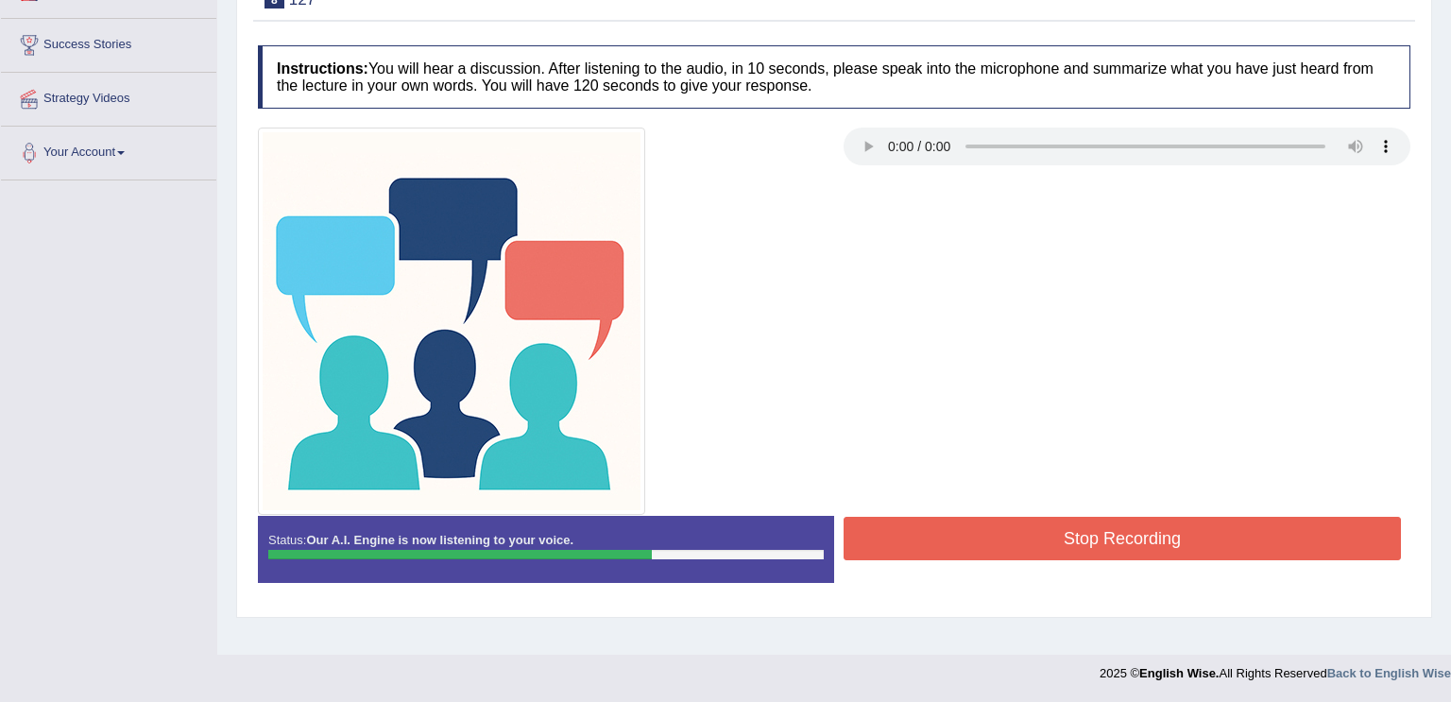
click at [1202, 538] on button "Stop Recording" at bounding box center [1121, 538] width 557 height 43
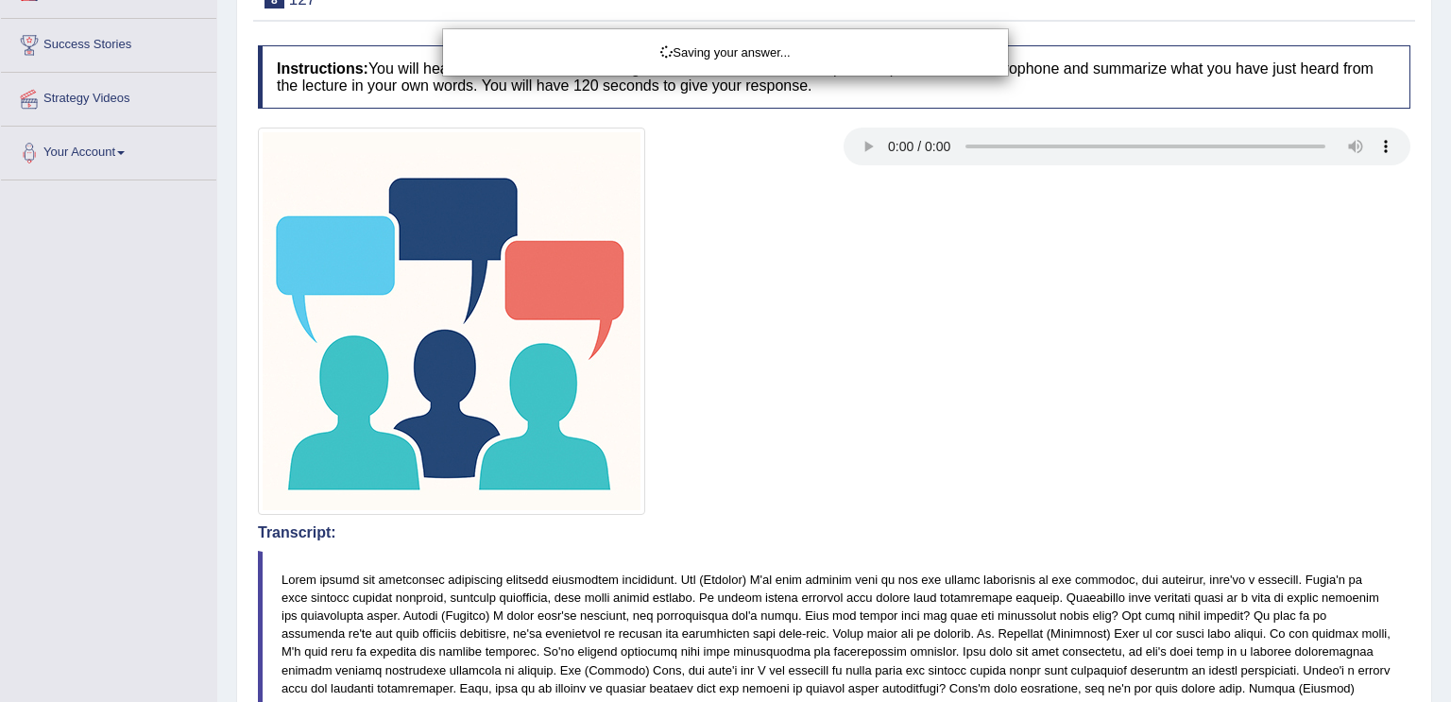
click at [1448, 263] on div "Saving your answer..." at bounding box center [725, 351] width 1451 height 702
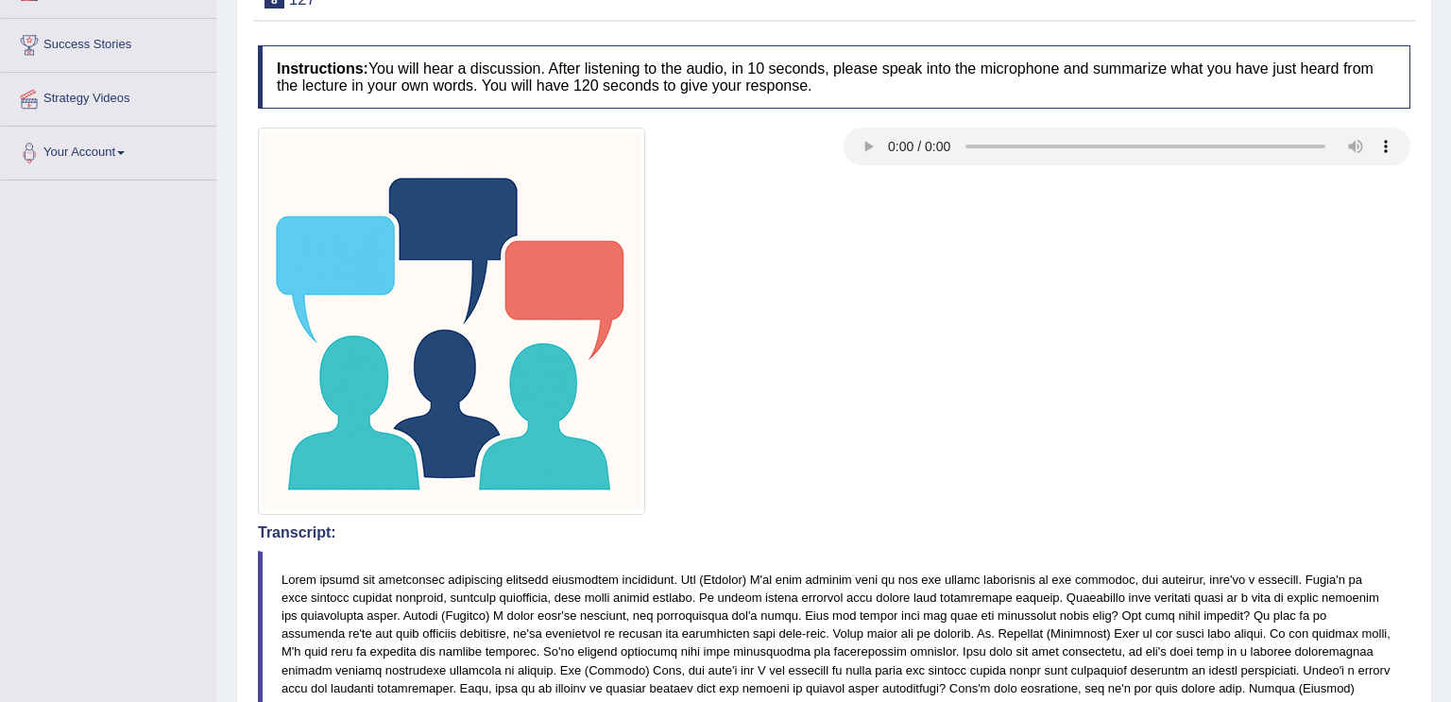
click at [1450, 178] on div "Home Practice Speaking: Summarize Group Discussion 127 * Remember to use the de…" at bounding box center [833, 613] width 1233 height 1807
drag, startPoint x: 1450, startPoint y: 581, endPoint x: 1332, endPoint y: 386, distance: 227.5
click at [1332, 386] on div "Home Practice Speaking: Summarize Group Discussion 127 * Remember to use the de…" at bounding box center [833, 613] width 1233 height 1807
drag, startPoint x: 1152, startPoint y: 464, endPoint x: 1135, endPoint y: 375, distance: 90.4
click at [1135, 375] on div at bounding box center [833, 320] width 1171 height 387
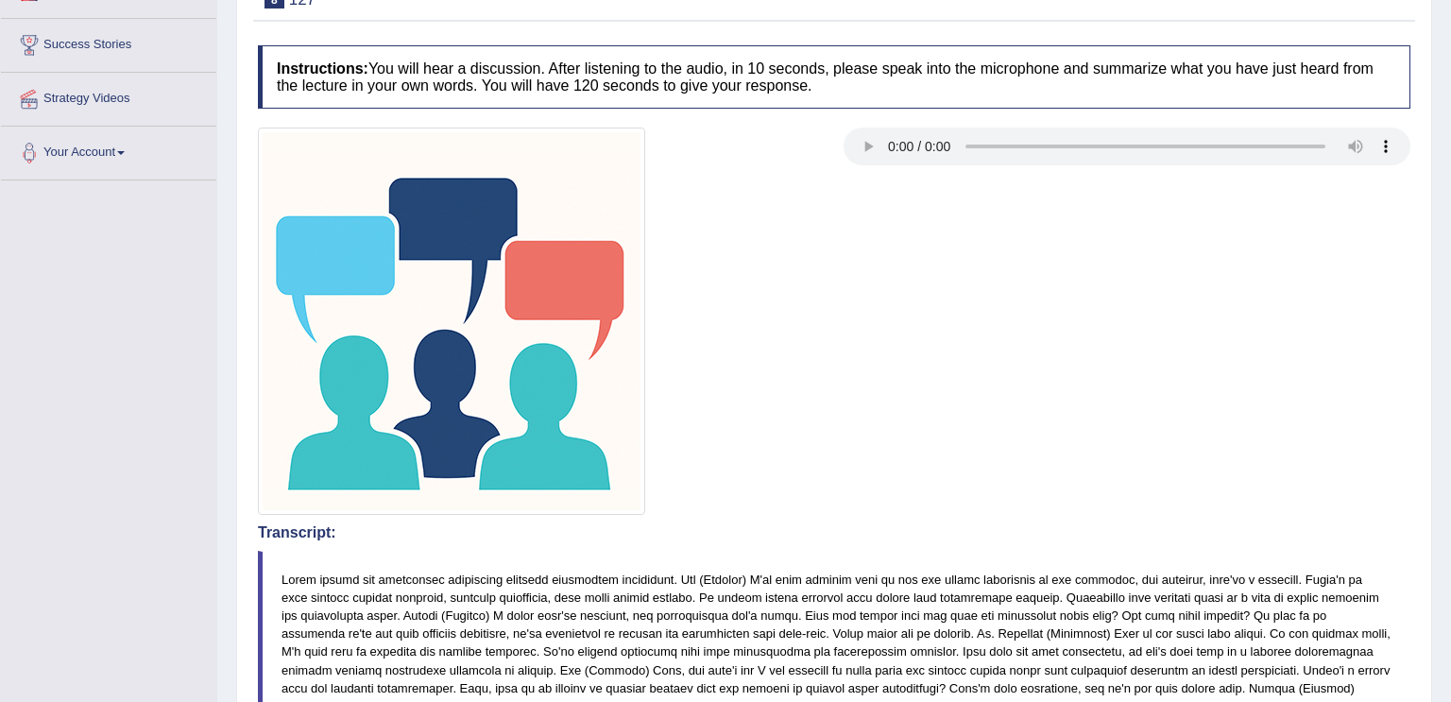
click at [1136, 377] on div at bounding box center [833, 320] width 1171 height 387
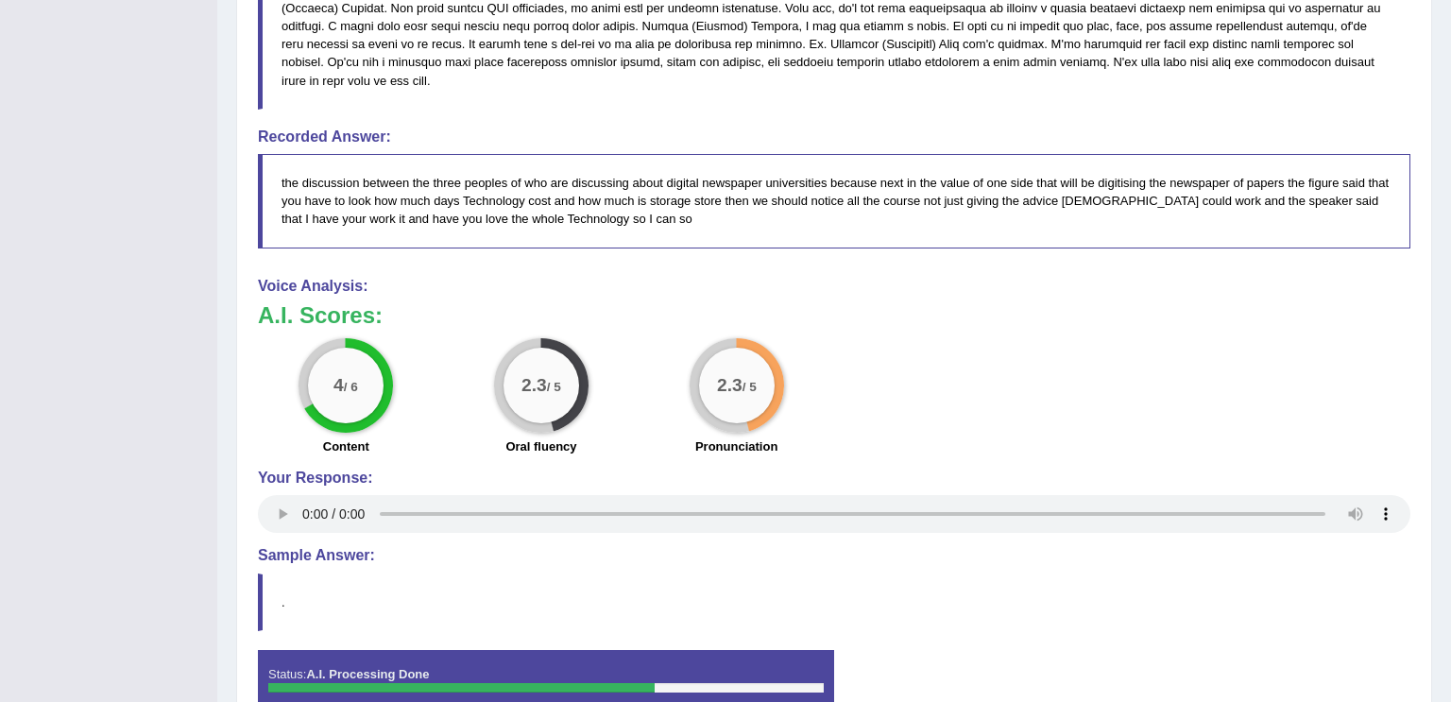
scroll to position [1045, 0]
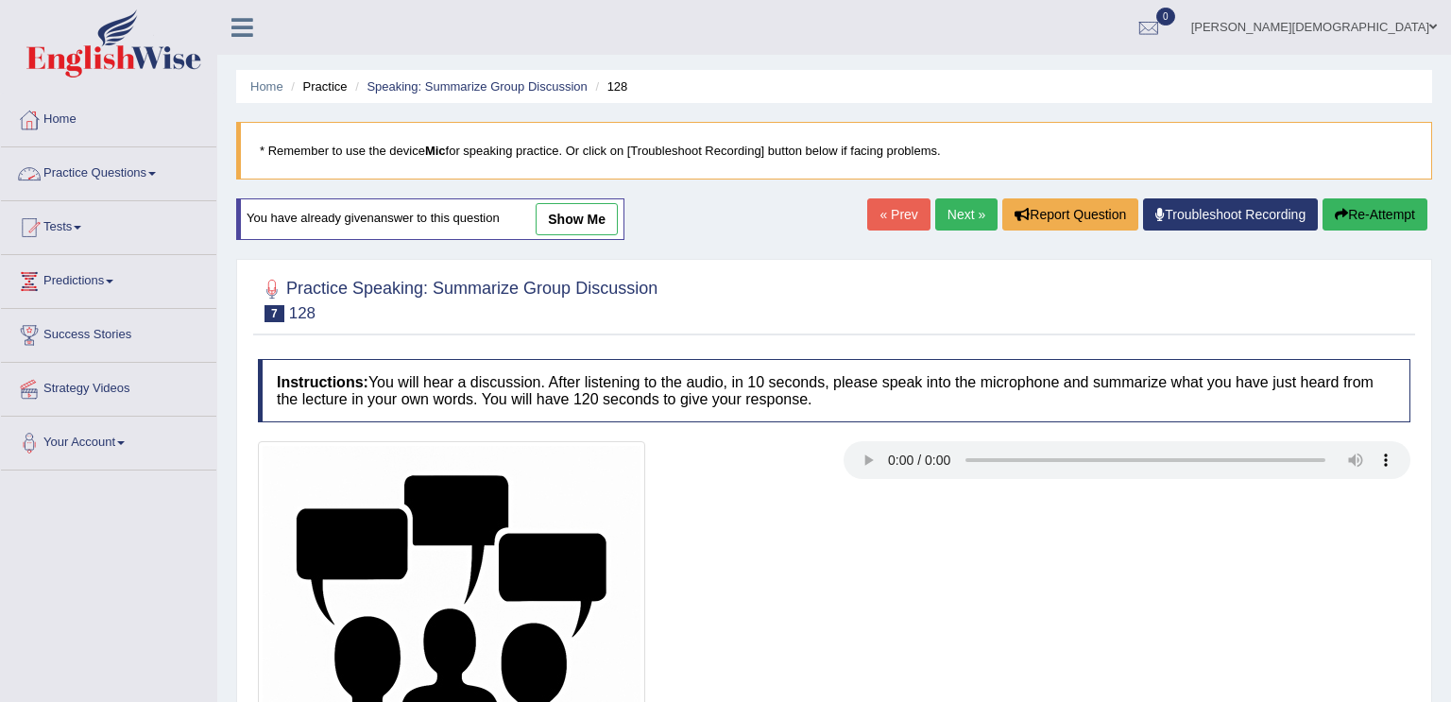
click at [164, 176] on link "Practice Questions" at bounding box center [108, 170] width 215 height 47
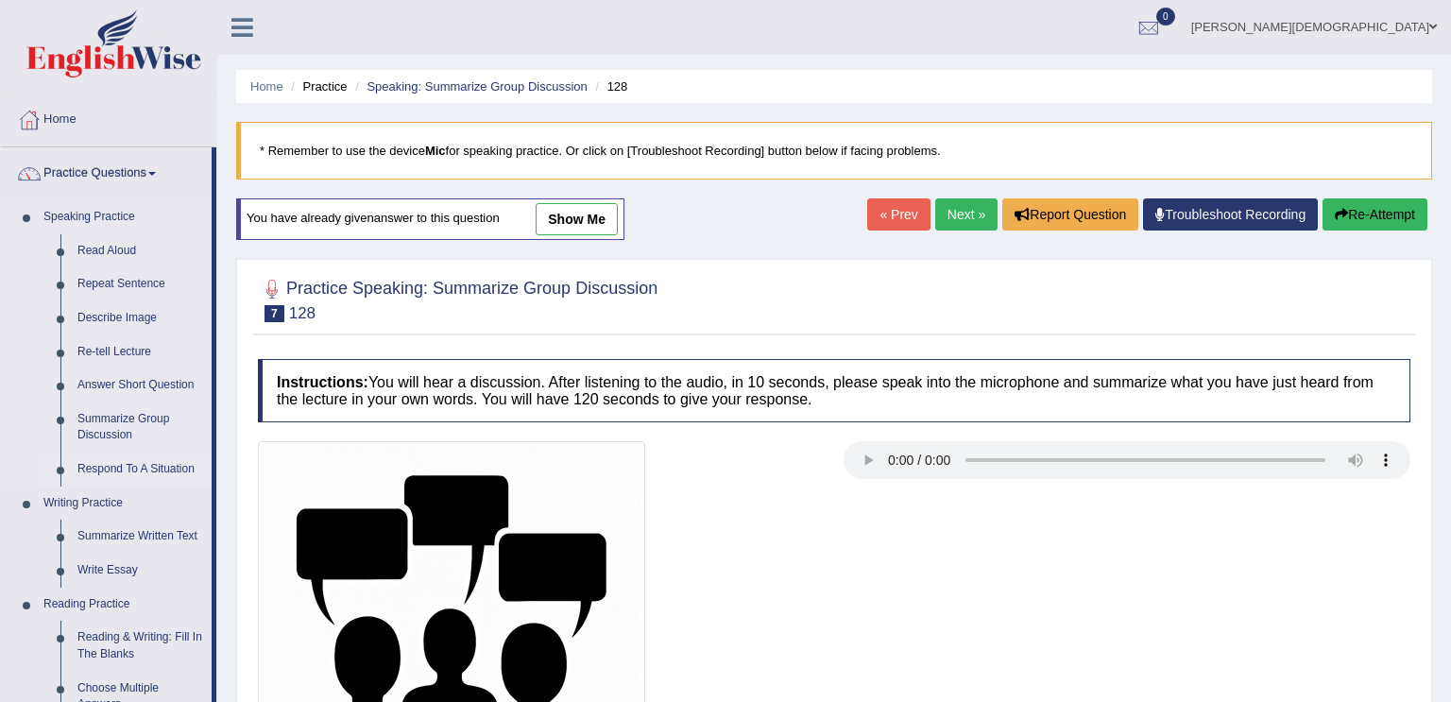
click at [136, 470] on link "Respond To A Situation" at bounding box center [140, 469] width 143 height 34
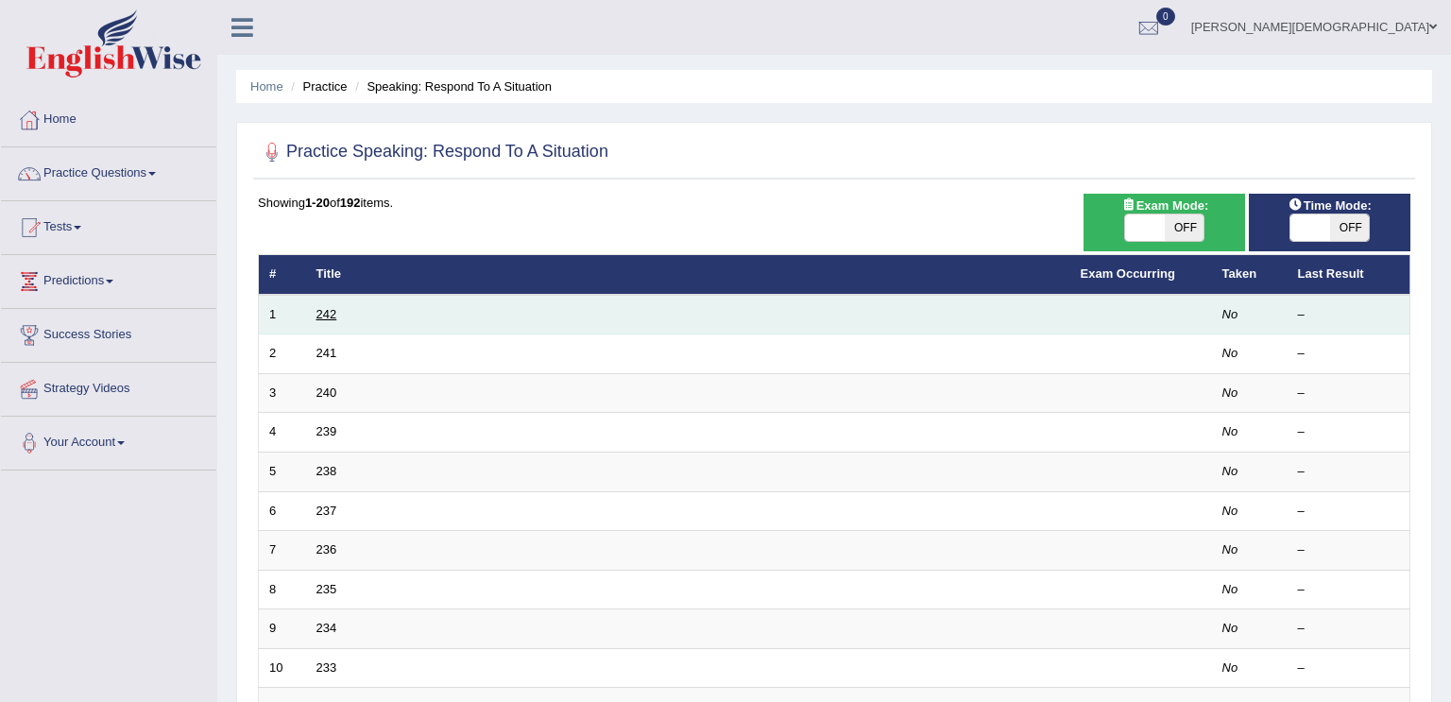
click at [319, 308] on link "242" at bounding box center [326, 314] width 21 height 14
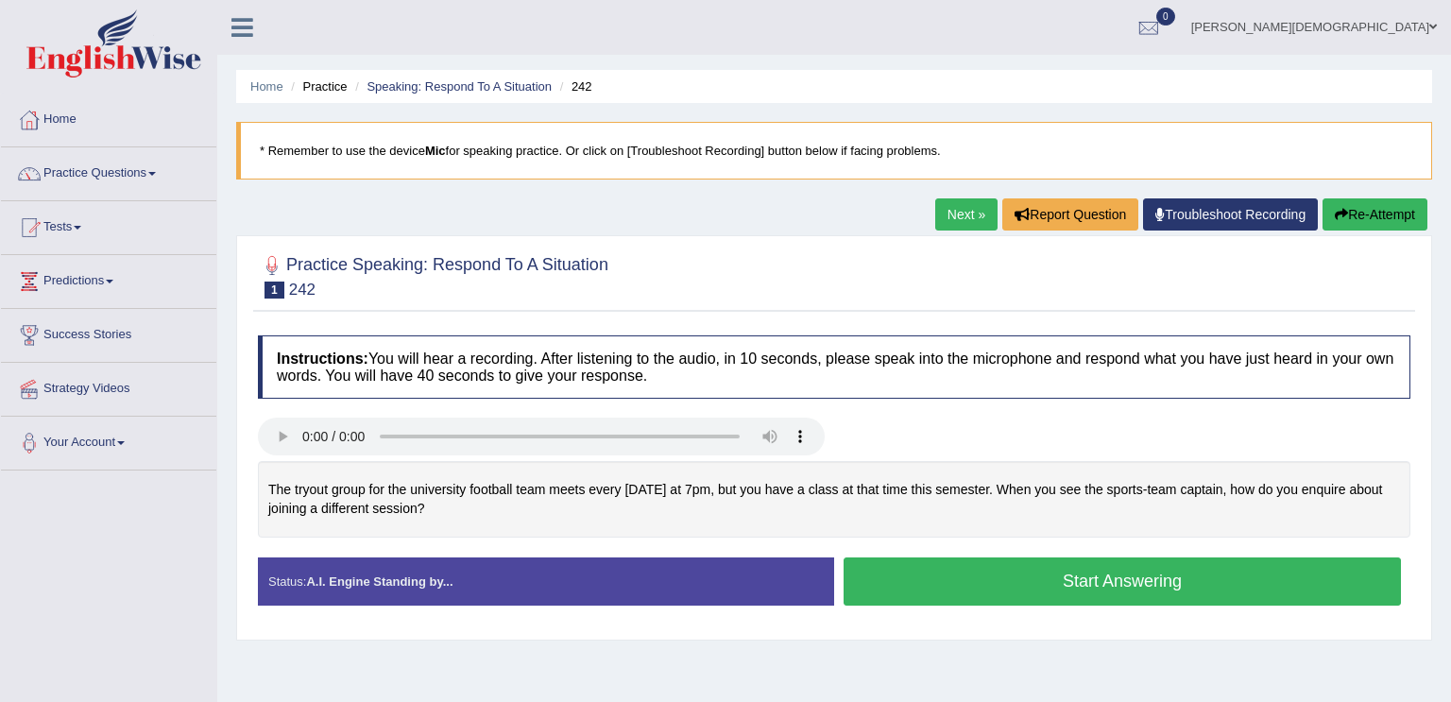
click at [874, 594] on button "Start Answering" at bounding box center [1121, 581] width 557 height 48
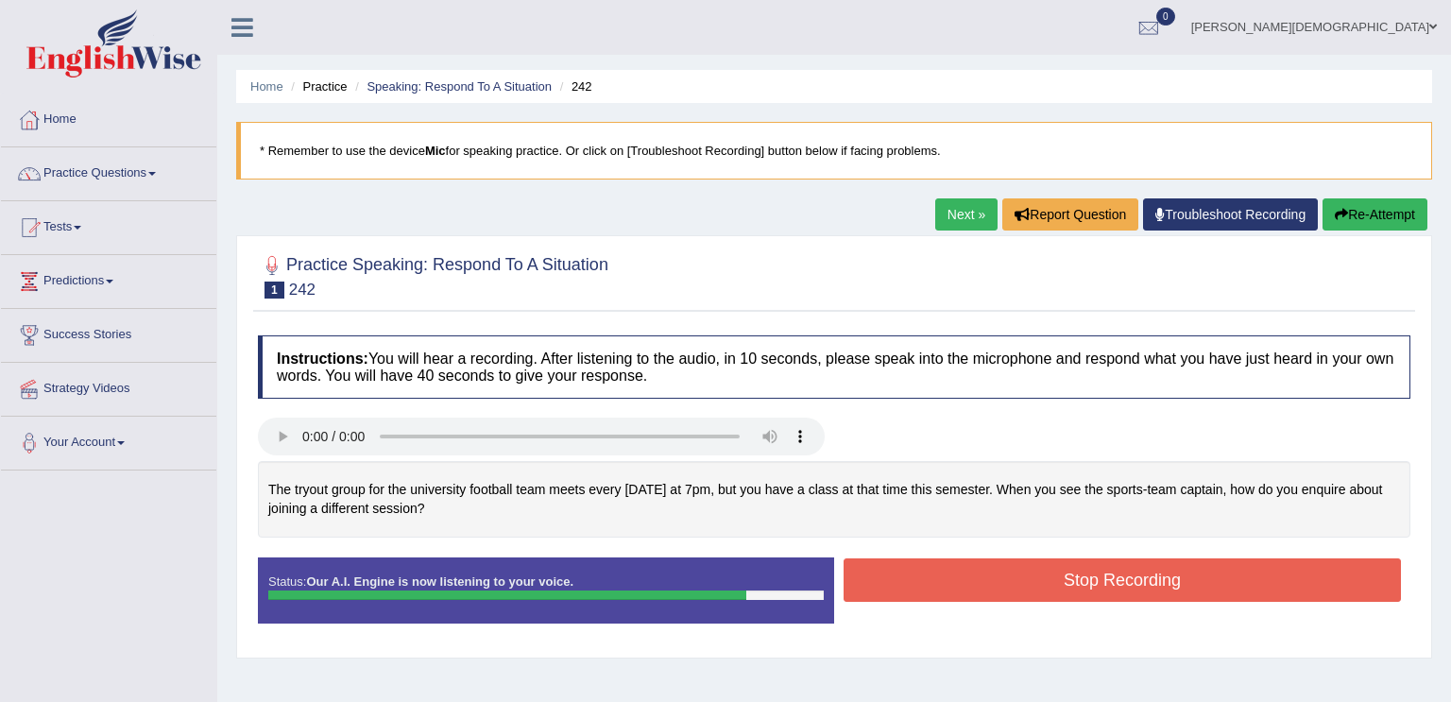
click at [874, 594] on button "Stop Recording" at bounding box center [1121, 579] width 557 height 43
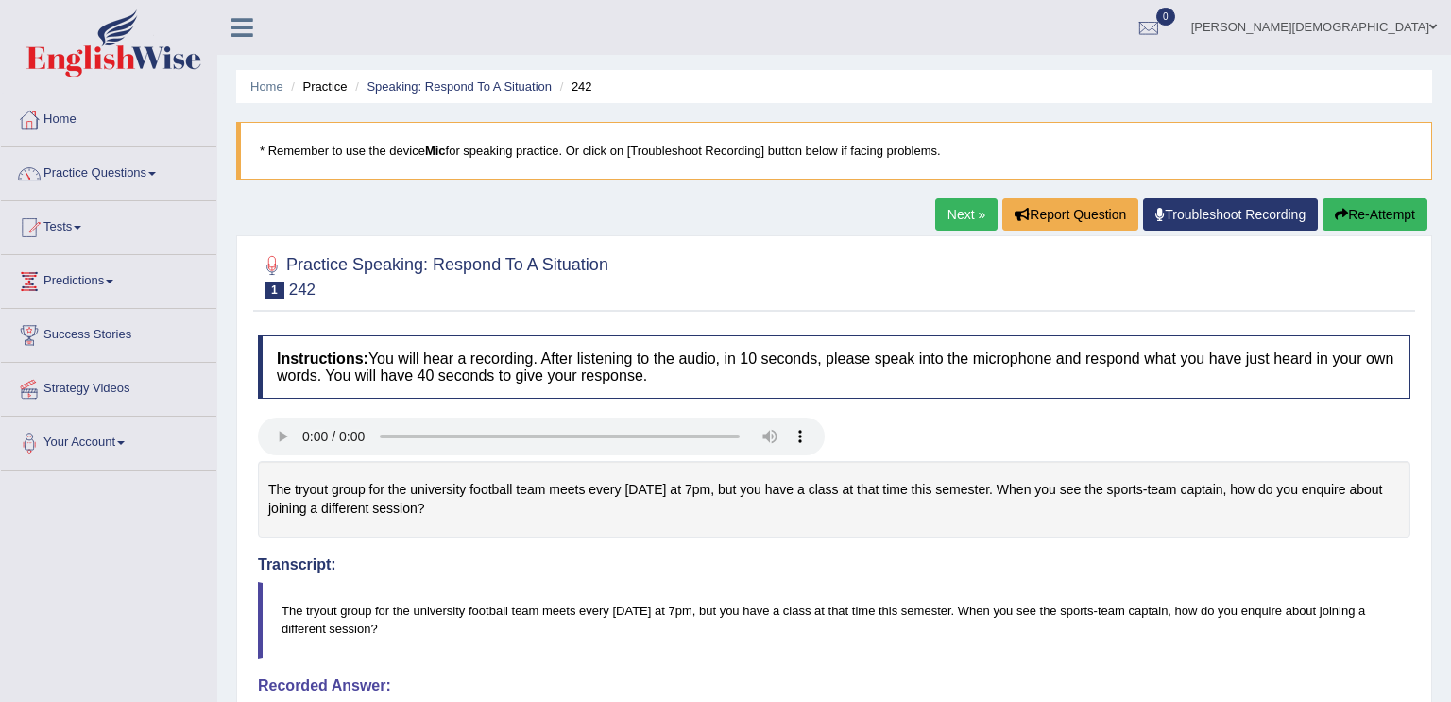
click at [951, 213] on link "Next »" at bounding box center [966, 214] width 62 height 32
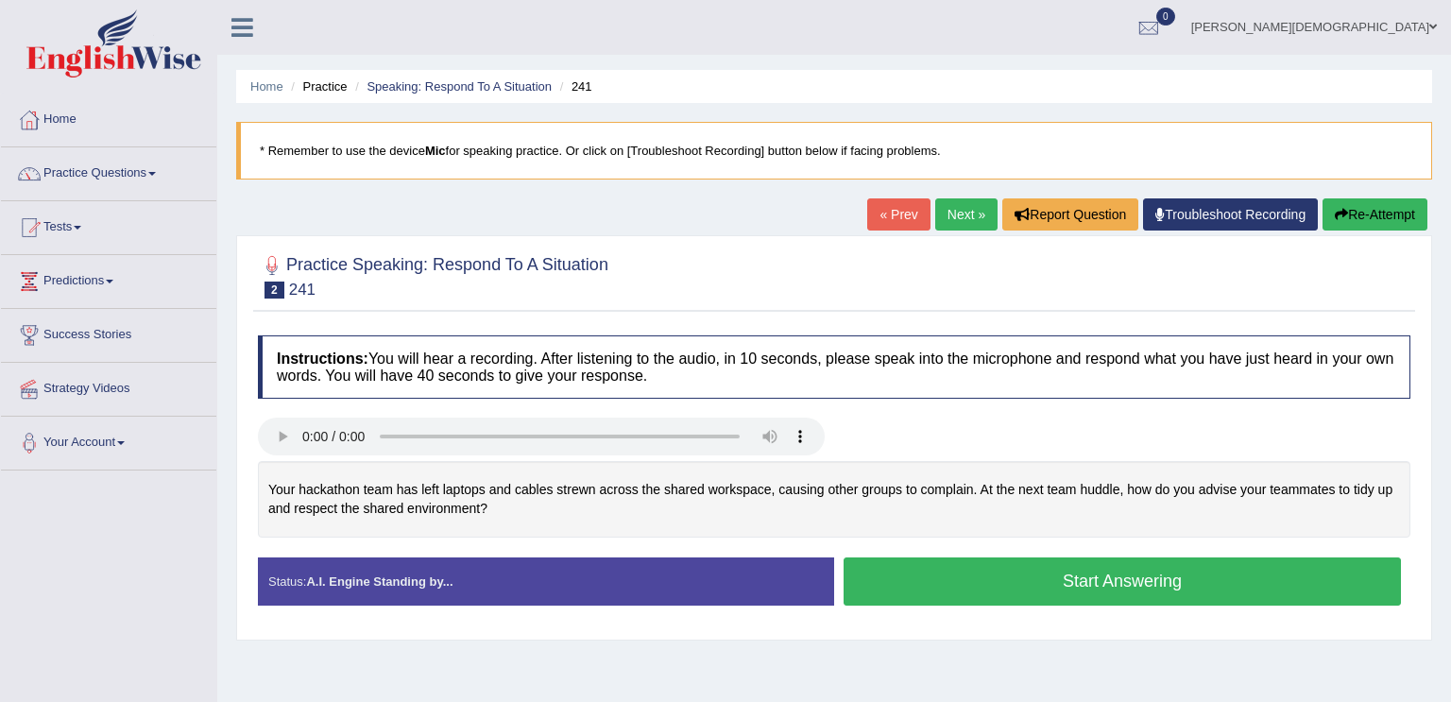
click at [916, 587] on button "Start Answering" at bounding box center [1121, 581] width 557 height 48
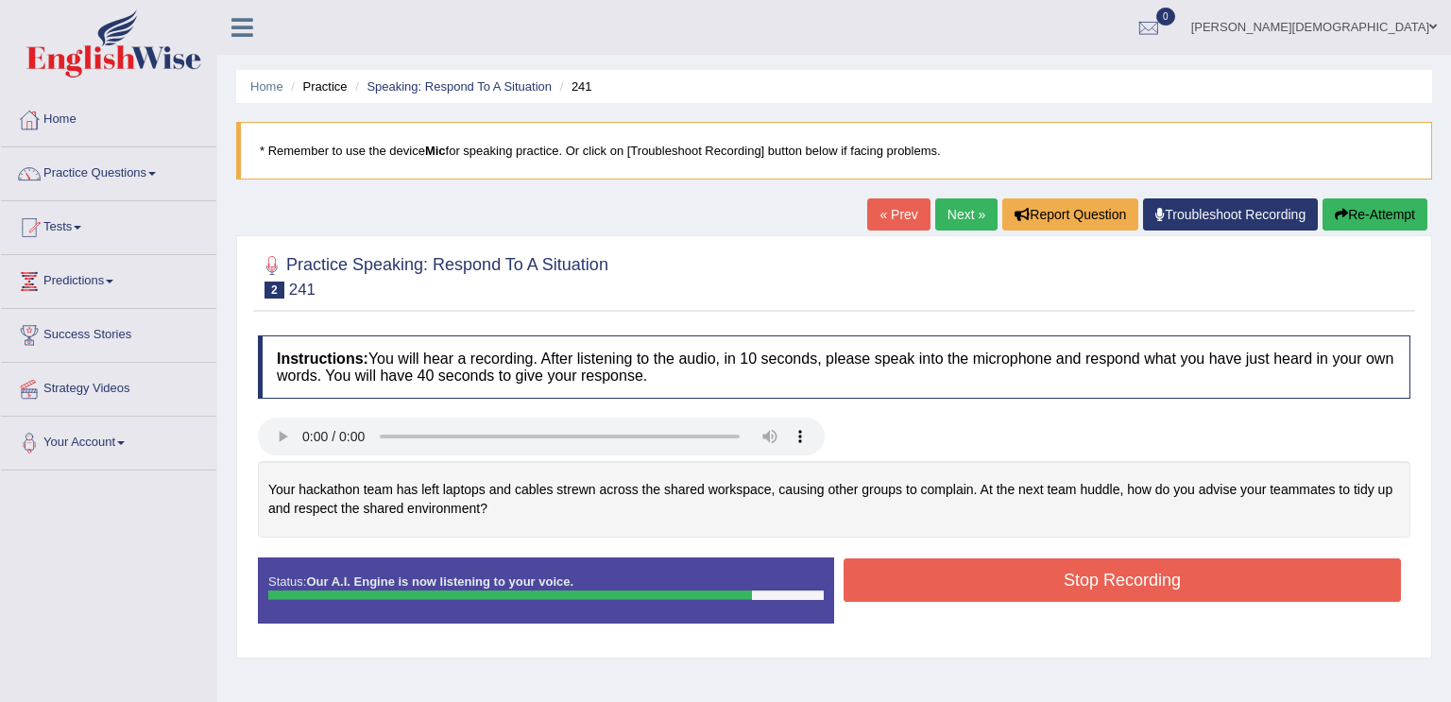
click at [916, 587] on button "Stop Recording" at bounding box center [1121, 579] width 557 height 43
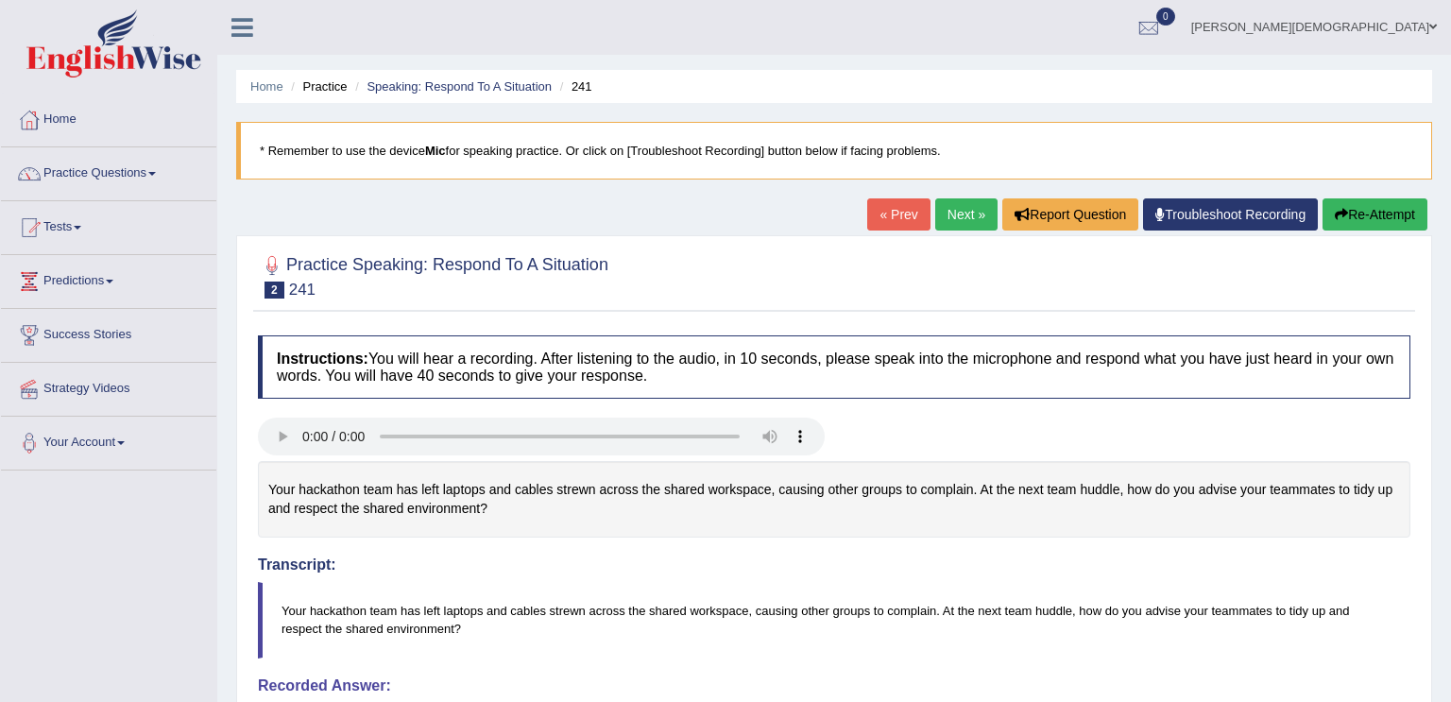
click at [1109, 299] on div at bounding box center [834, 275] width 1152 height 58
click at [967, 202] on link "Next »" at bounding box center [966, 214] width 62 height 32
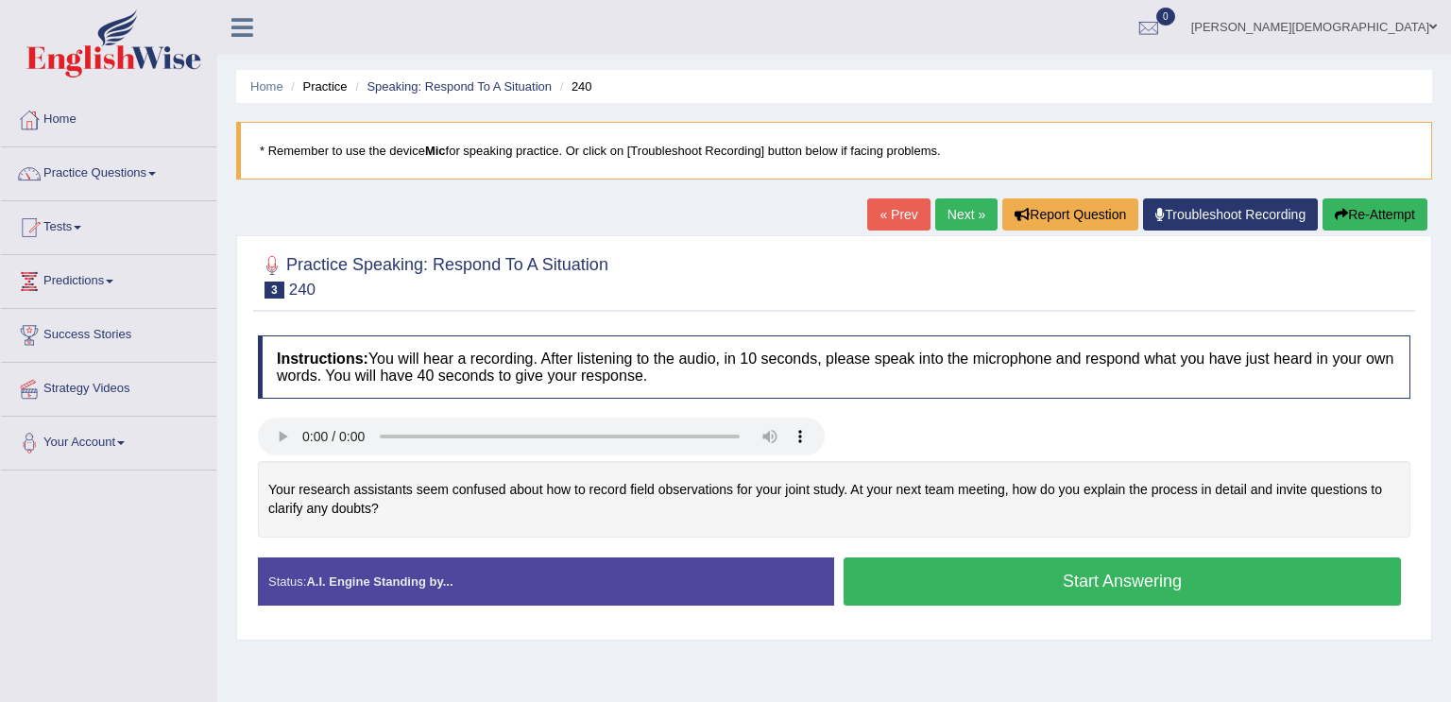
click at [870, 590] on button "Start Answering" at bounding box center [1121, 581] width 557 height 48
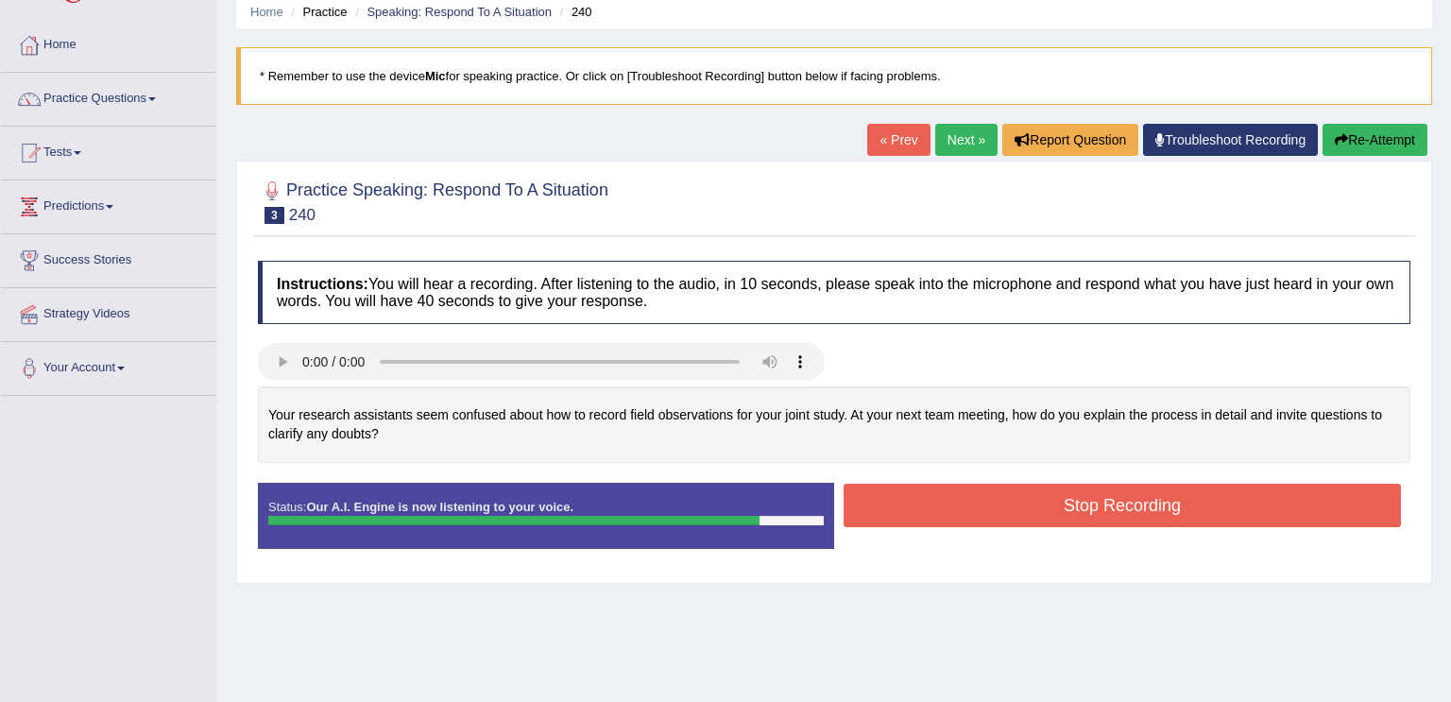
scroll to position [76, 0]
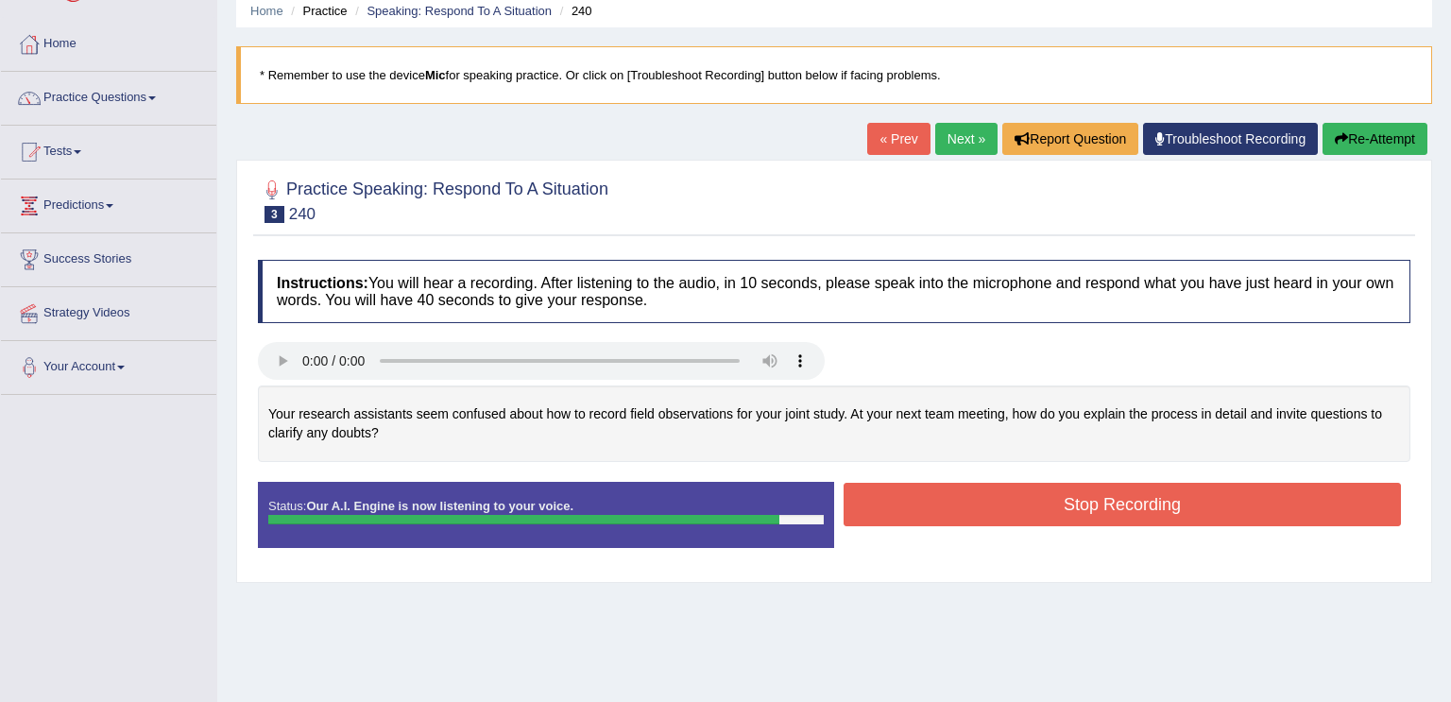
click at [1144, 498] on button "Stop Recording" at bounding box center [1121, 504] width 557 height 43
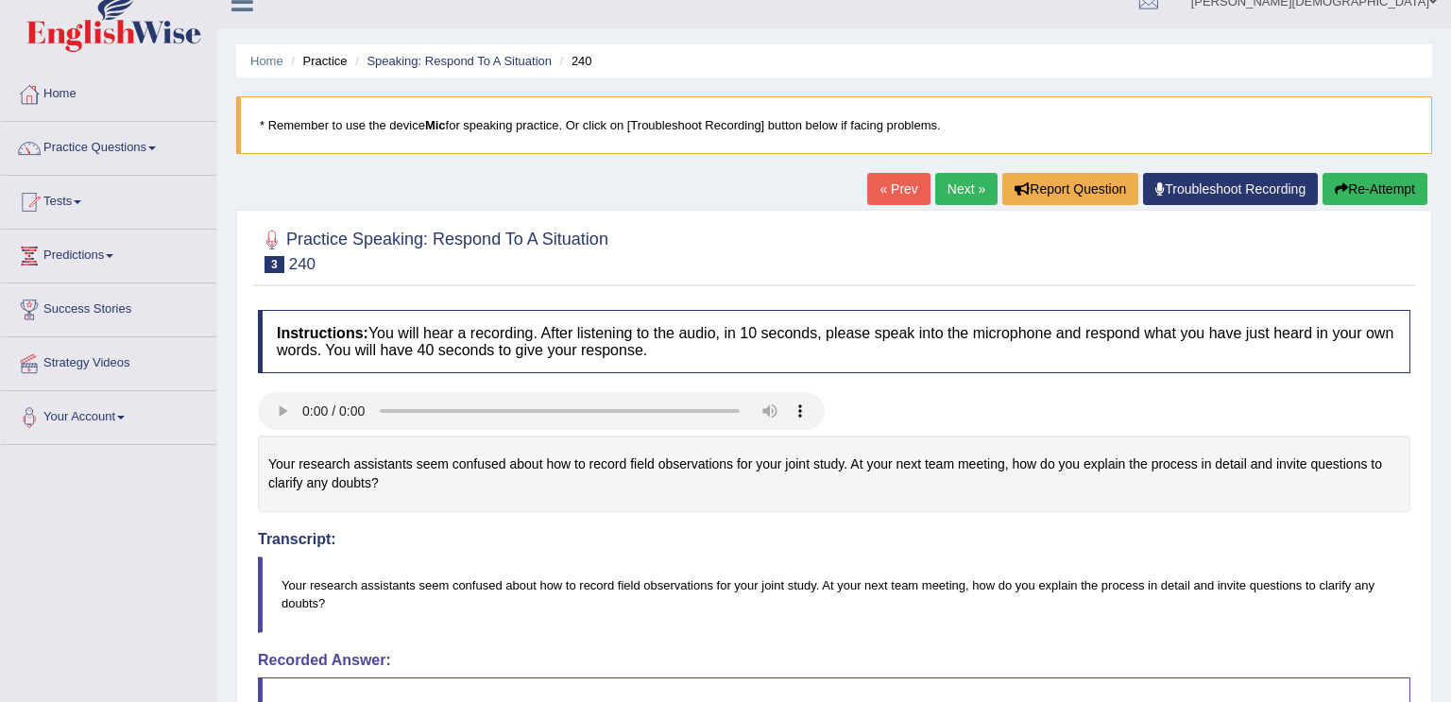
scroll to position [0, 0]
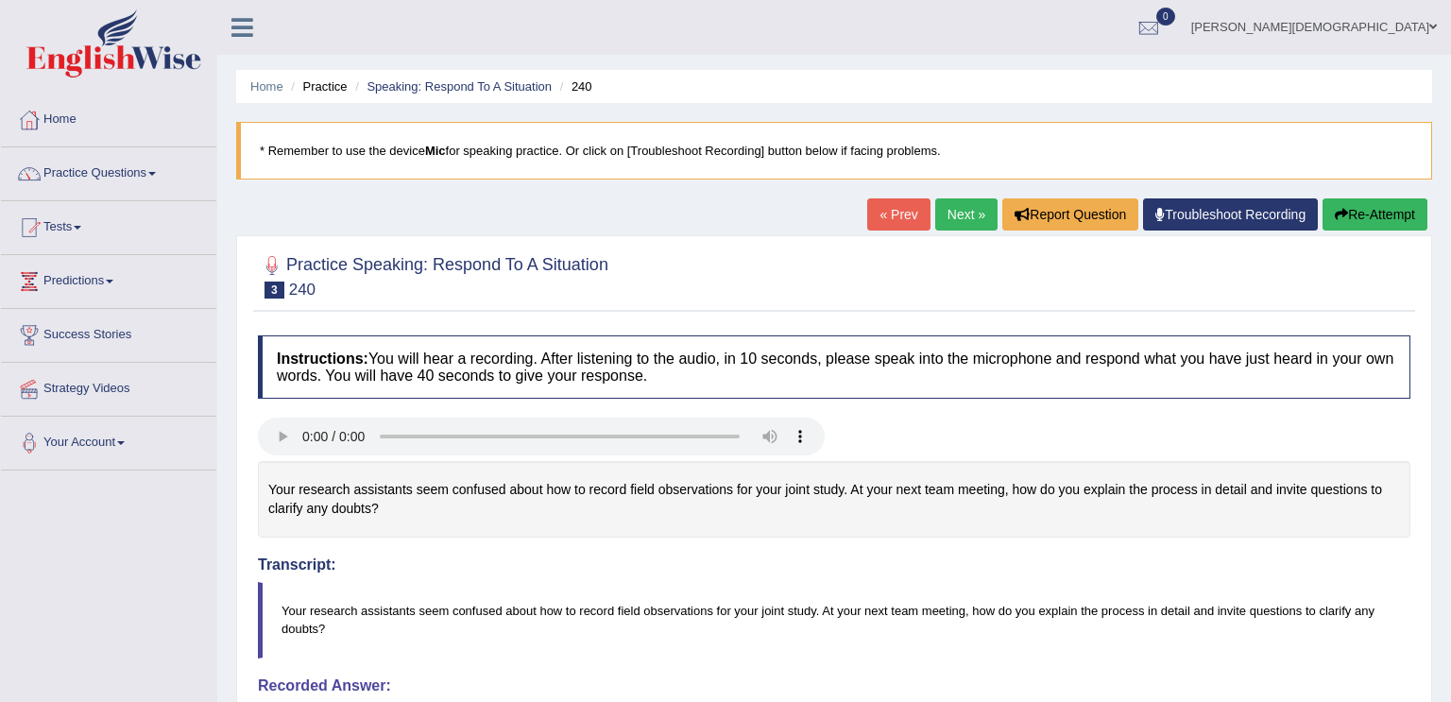
click at [83, 219] on link "Tests" at bounding box center [108, 224] width 215 height 47
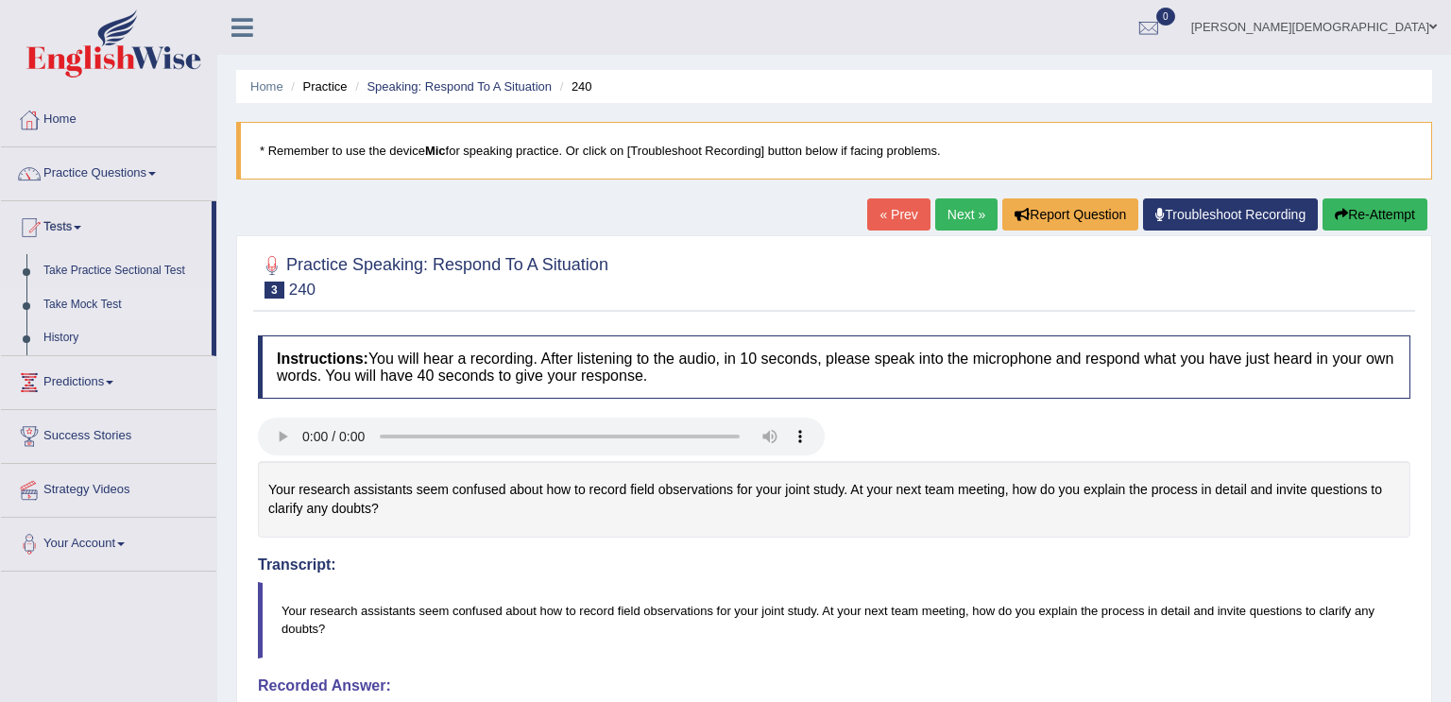
click at [89, 301] on link "Take Mock Test" at bounding box center [123, 305] width 177 height 34
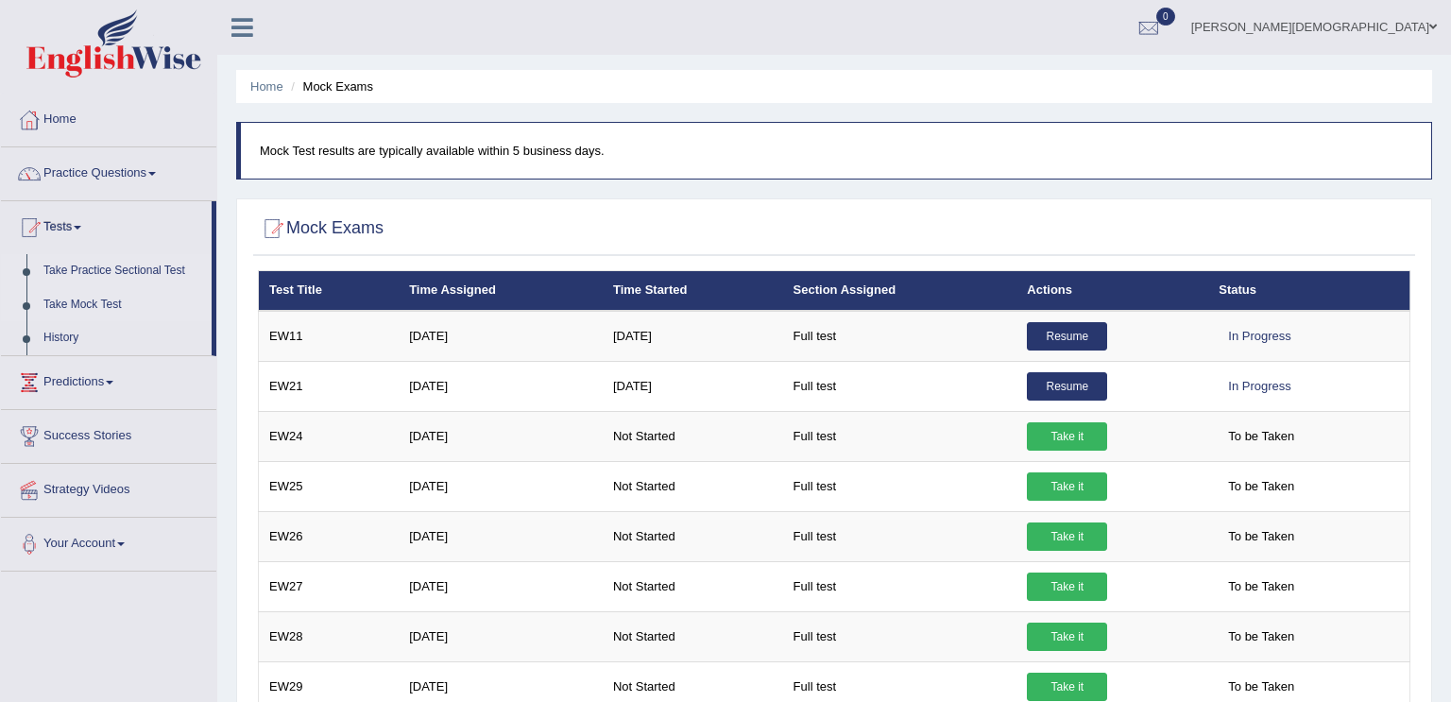
click at [122, 265] on link "Take Practice Sectional Test" at bounding box center [123, 271] width 177 height 34
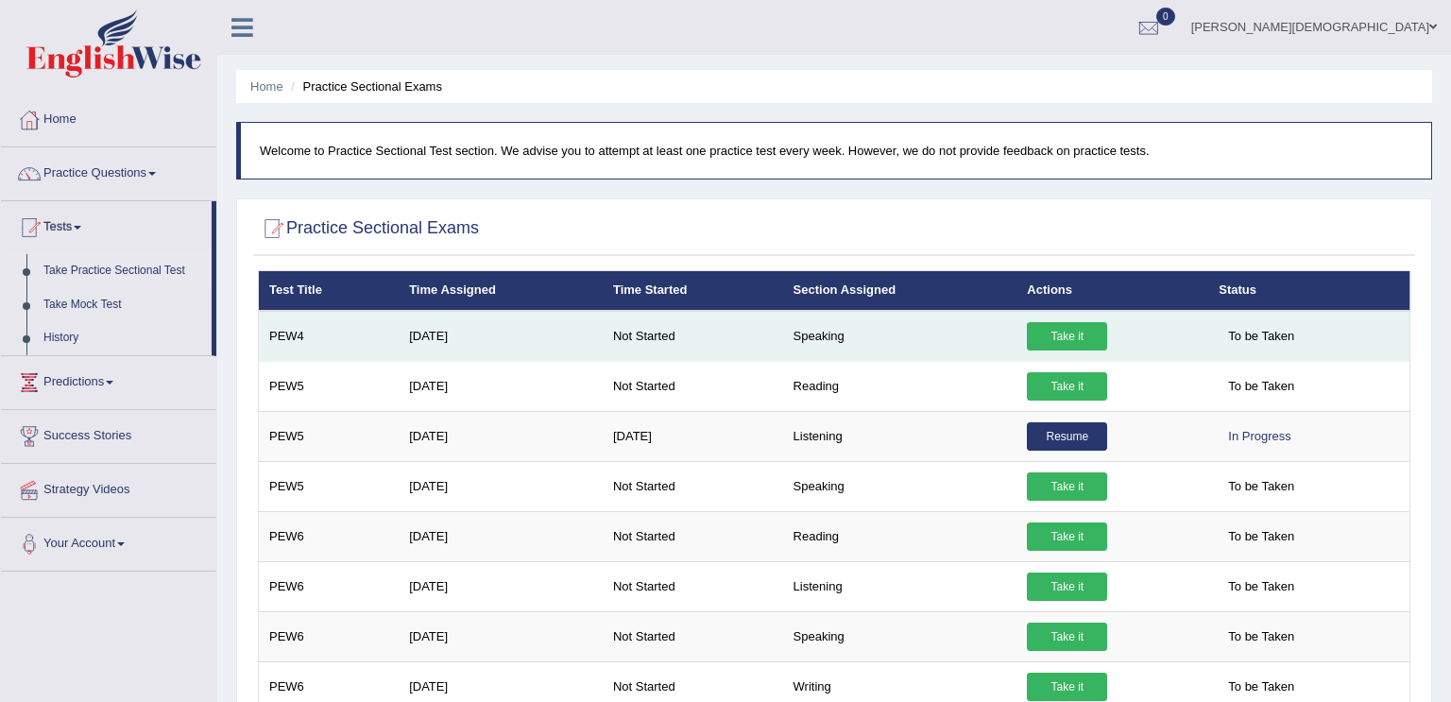
click at [1075, 331] on link "Take it" at bounding box center [1067, 336] width 80 height 28
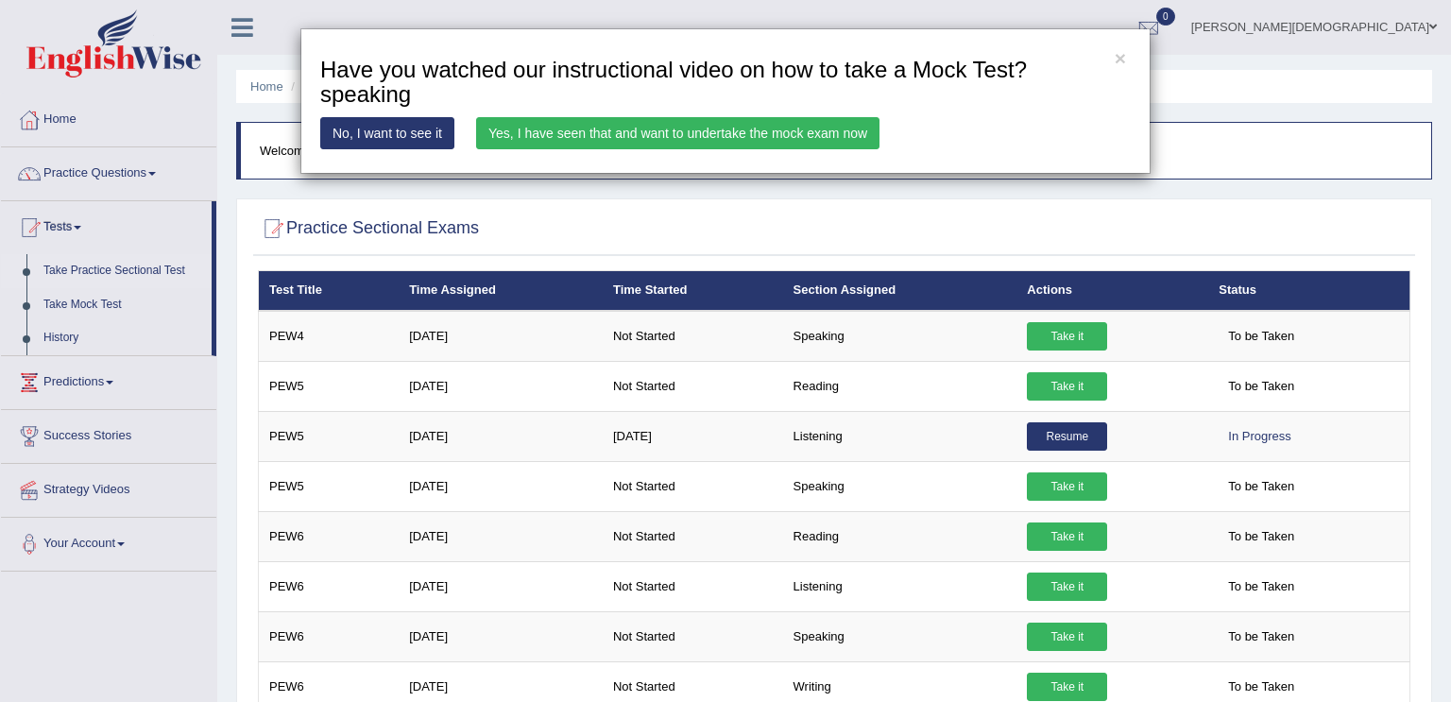
click at [702, 133] on link "Yes, I have seen that and want to undertake the mock exam now" at bounding box center [677, 133] width 403 height 32
